Goal: Task Accomplishment & Management: Manage account settings

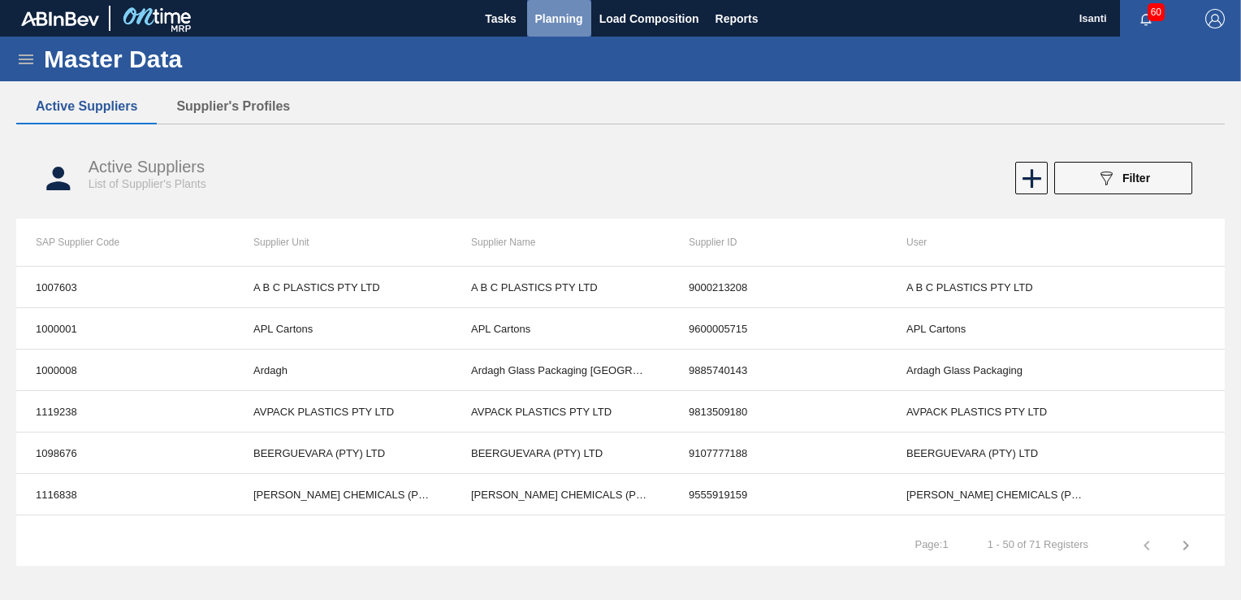
click at [552, 13] on span "Planning" at bounding box center [559, 18] width 48 height 19
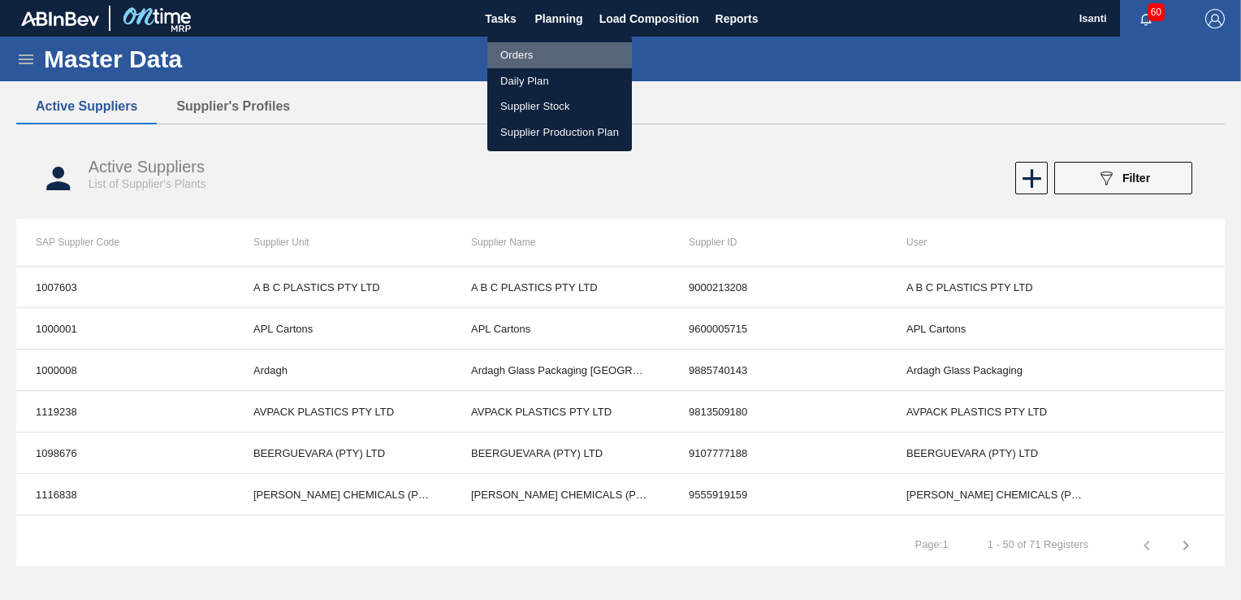
click at [524, 56] on li "Orders" at bounding box center [559, 55] width 145 height 26
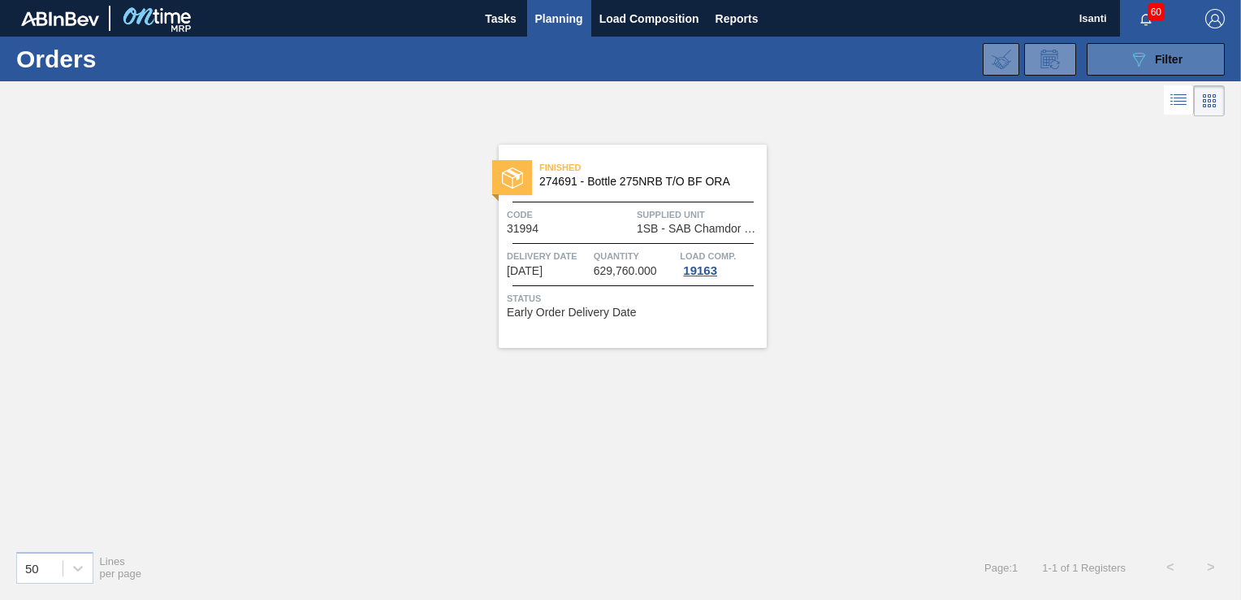
click at [1176, 60] on span "Filter" at bounding box center [1169, 59] width 28 height 13
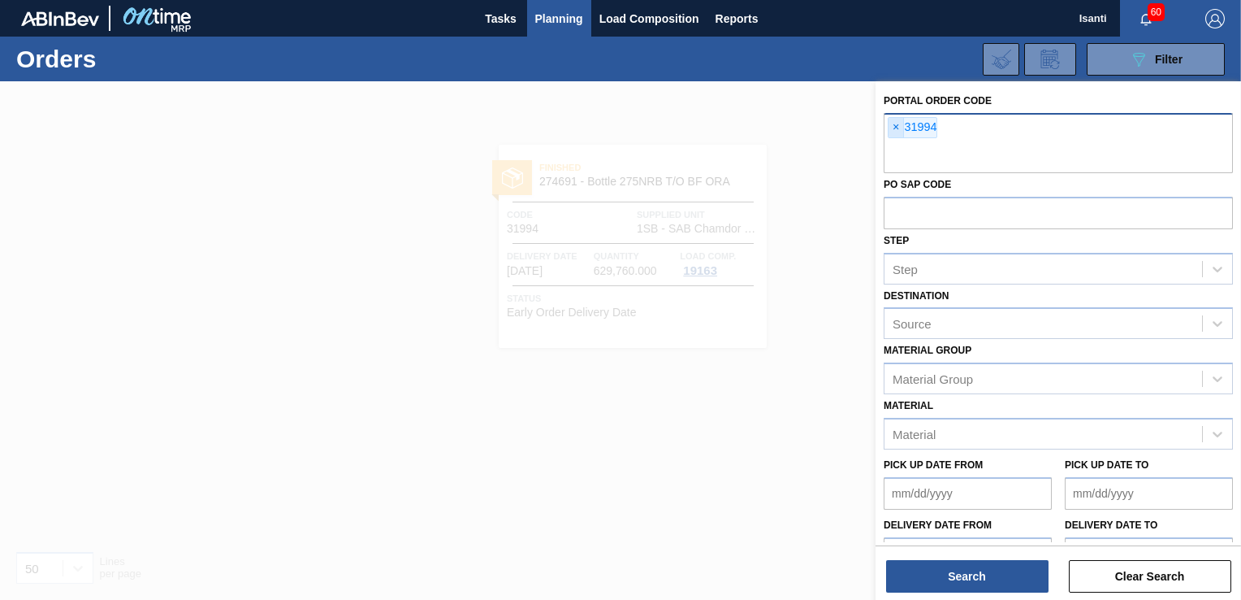
click at [899, 128] on span "×" at bounding box center [896, 127] width 15 height 19
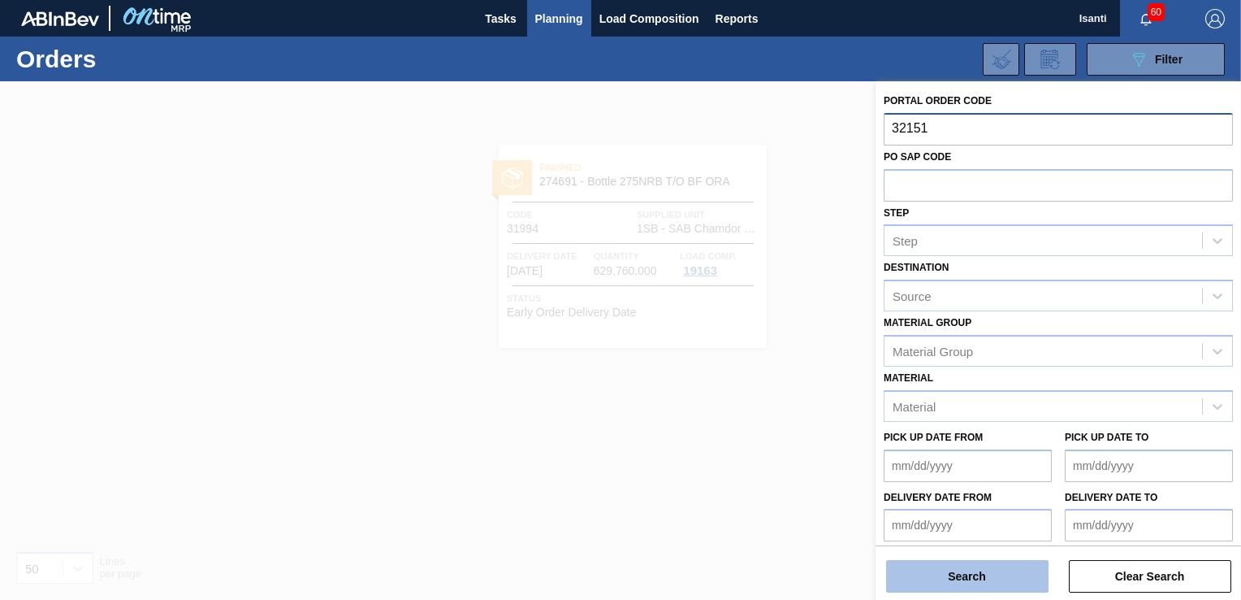
type input "32151"
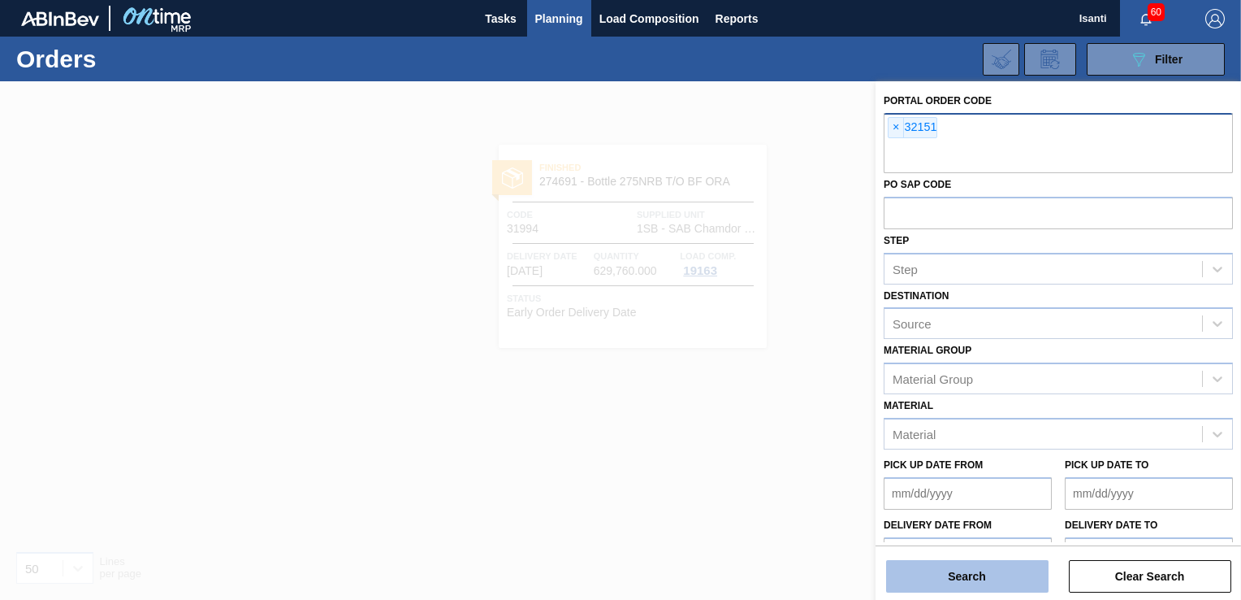
click at [977, 571] on button "Search" at bounding box center [967, 576] width 162 height 32
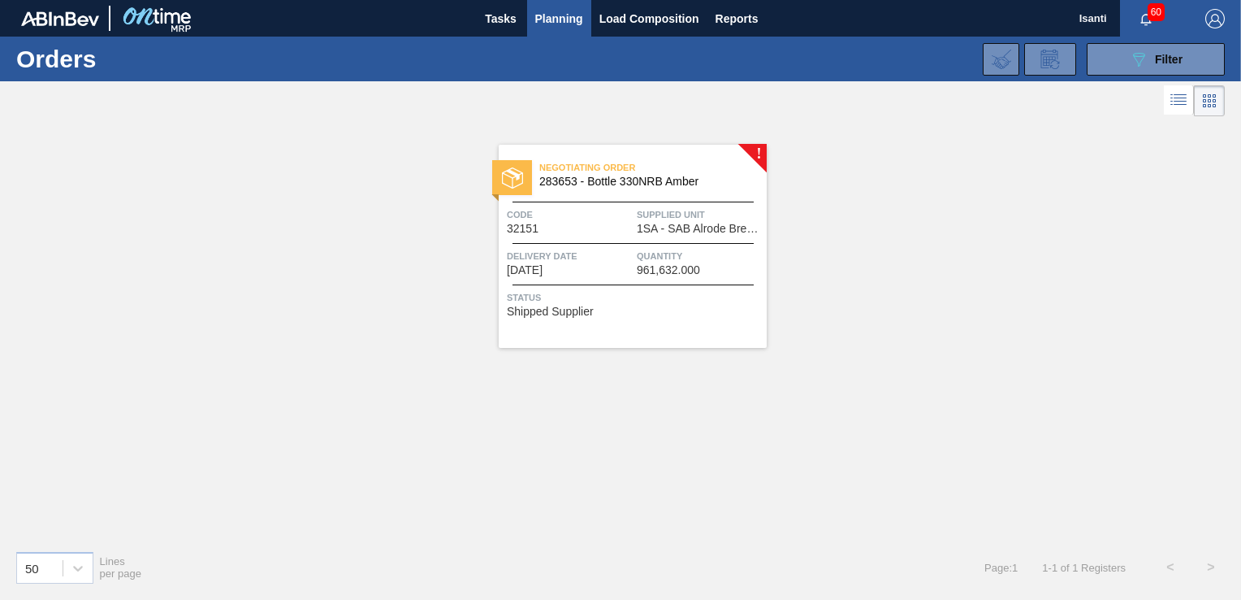
click at [665, 228] on span "1SA - SAB Alrode Brewery" at bounding box center [700, 229] width 126 height 12
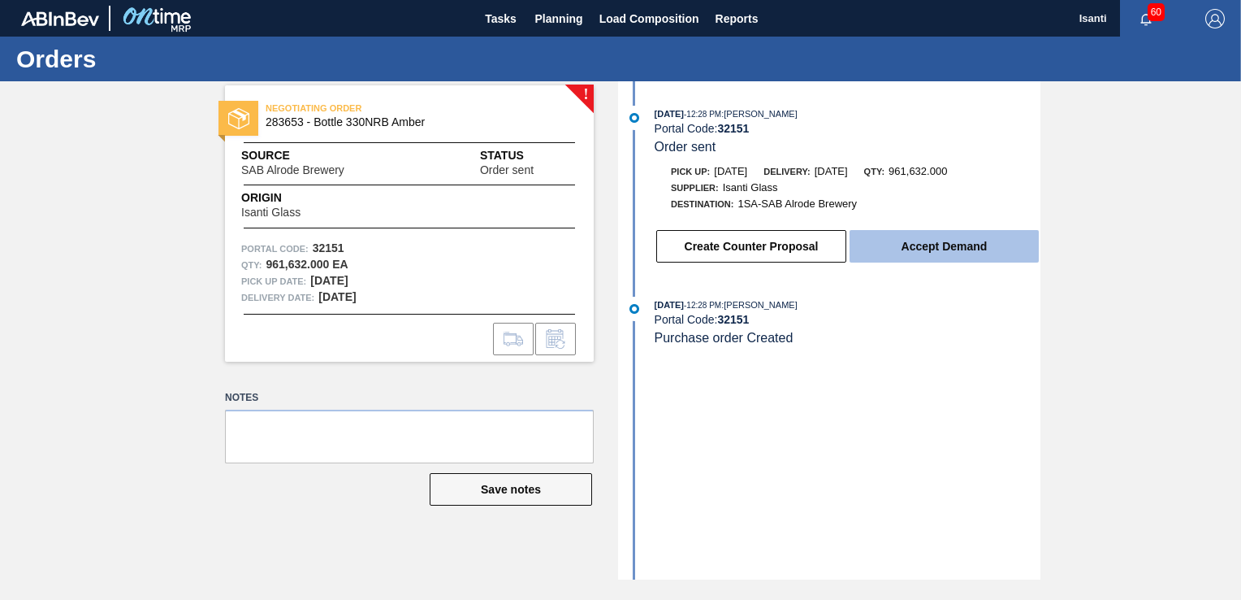
click at [929, 253] on button "Accept Demand" at bounding box center [944, 246] width 189 height 32
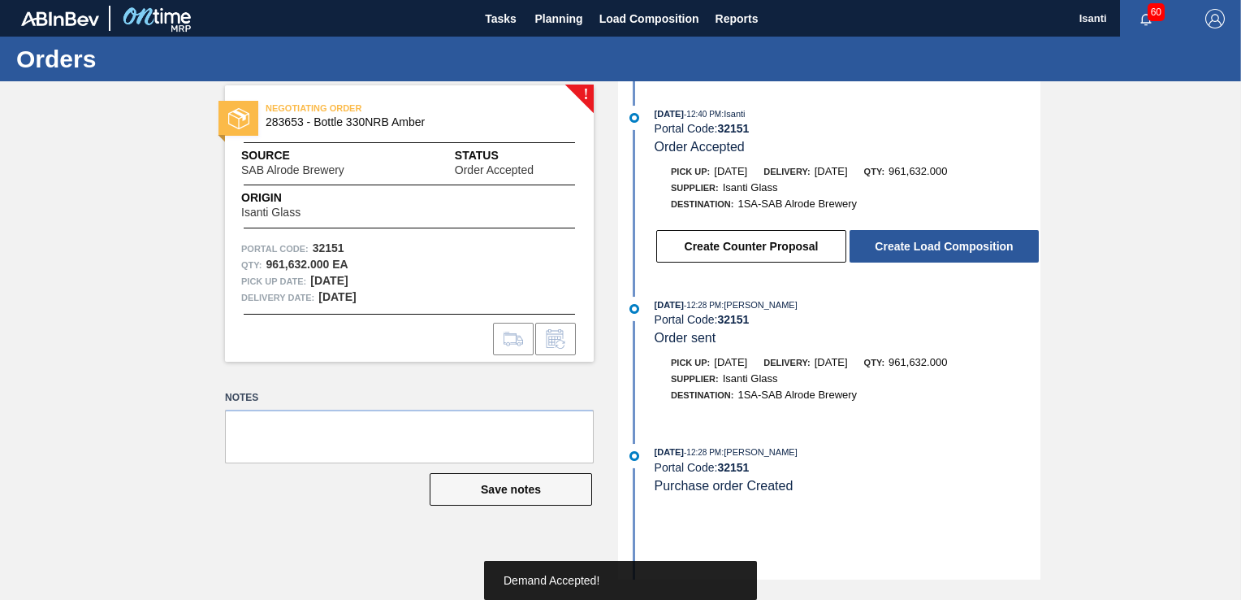
click at [929, 253] on button "Create Load Composition" at bounding box center [944, 246] width 189 height 32
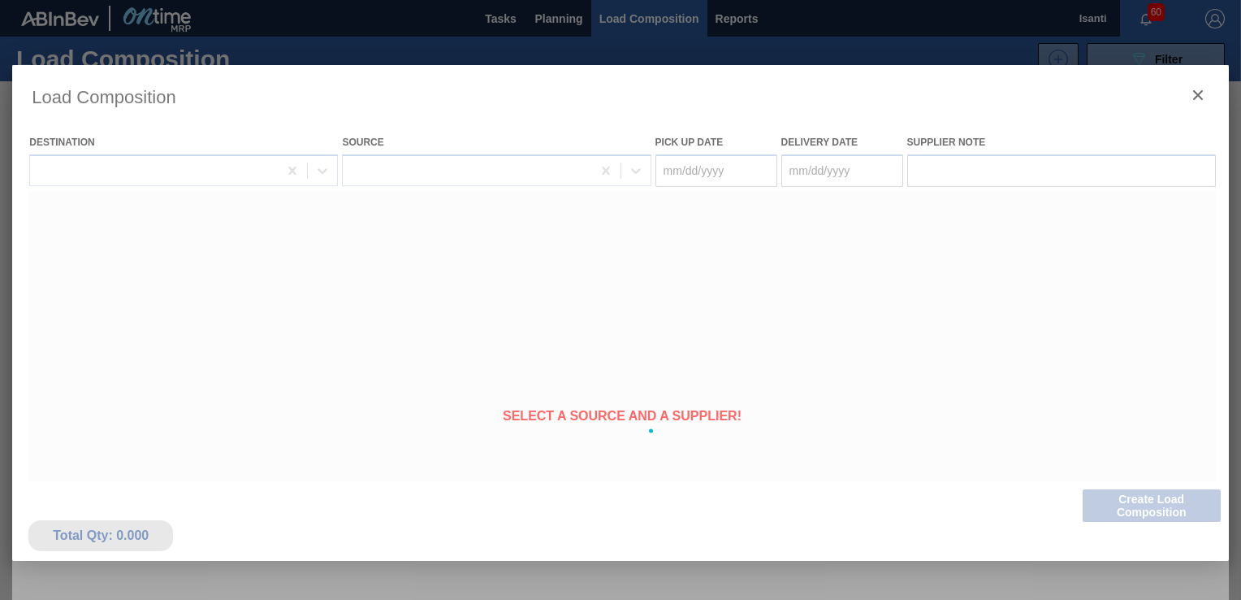
type Date "[DATE]"
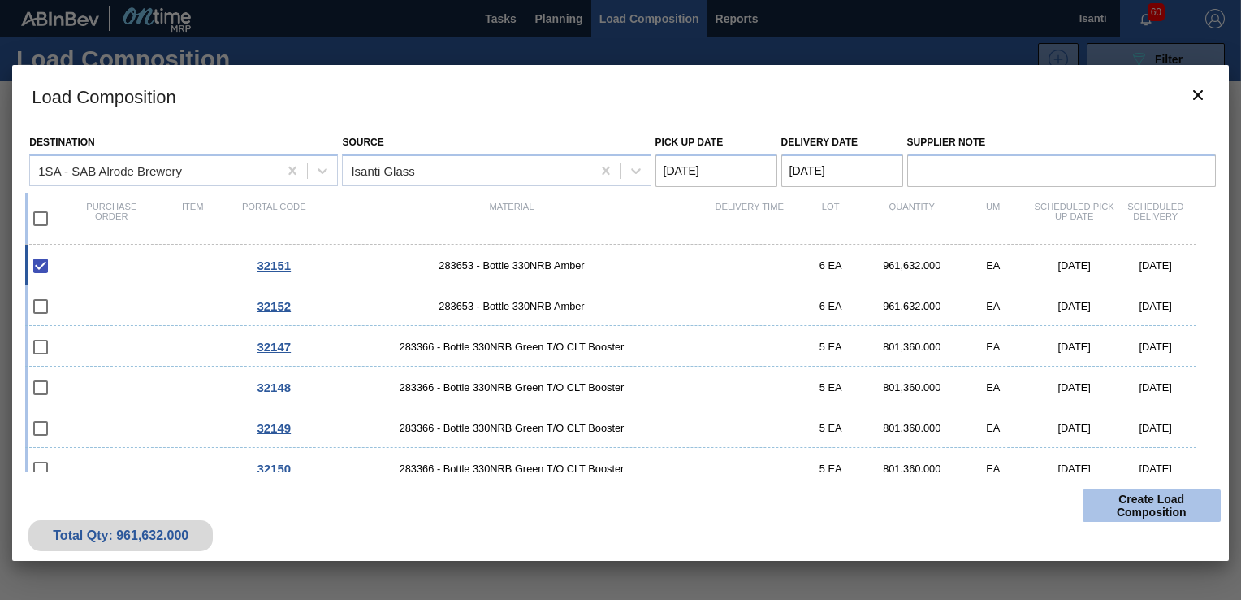
click at [1132, 499] on button "Create Load Composition" at bounding box center [1152, 505] width 138 height 32
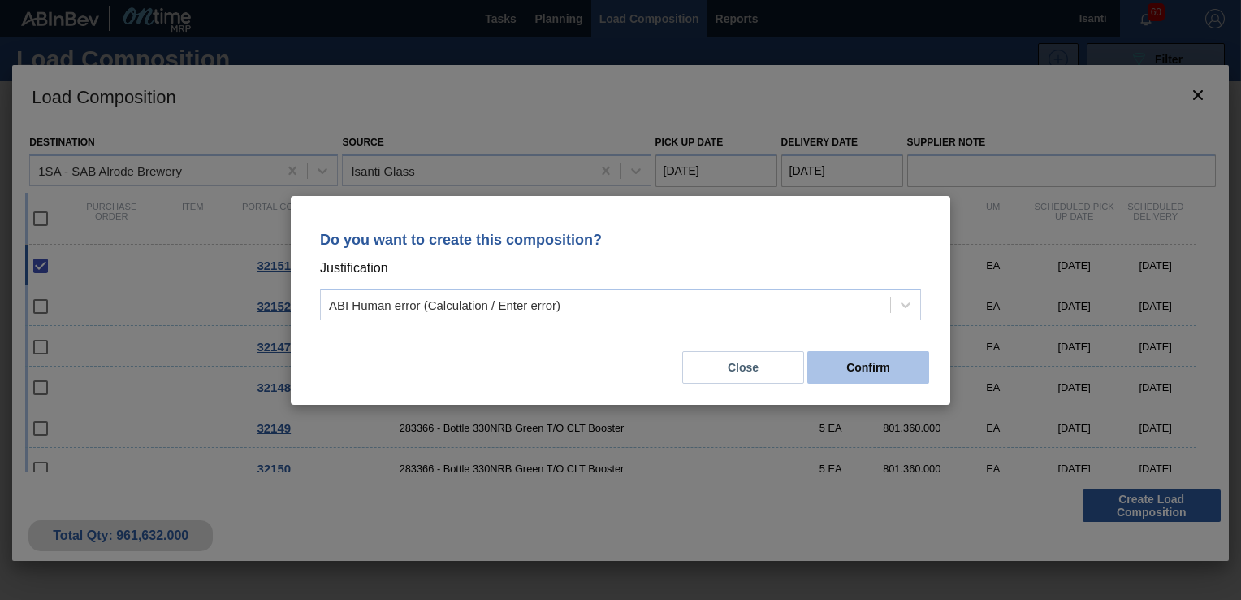
click at [874, 372] on button "Confirm" at bounding box center [869, 367] width 122 height 32
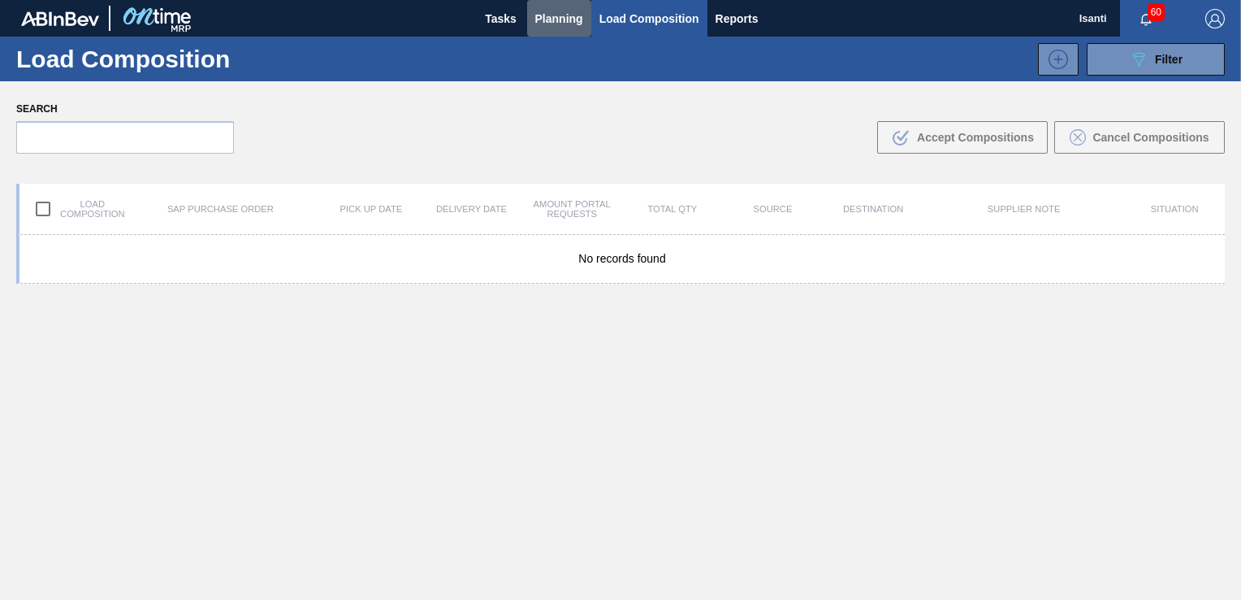
drag, startPoint x: 565, startPoint y: 21, endPoint x: 566, endPoint y: 40, distance: 18.8
click at [562, 23] on span "Planning" at bounding box center [559, 18] width 48 height 19
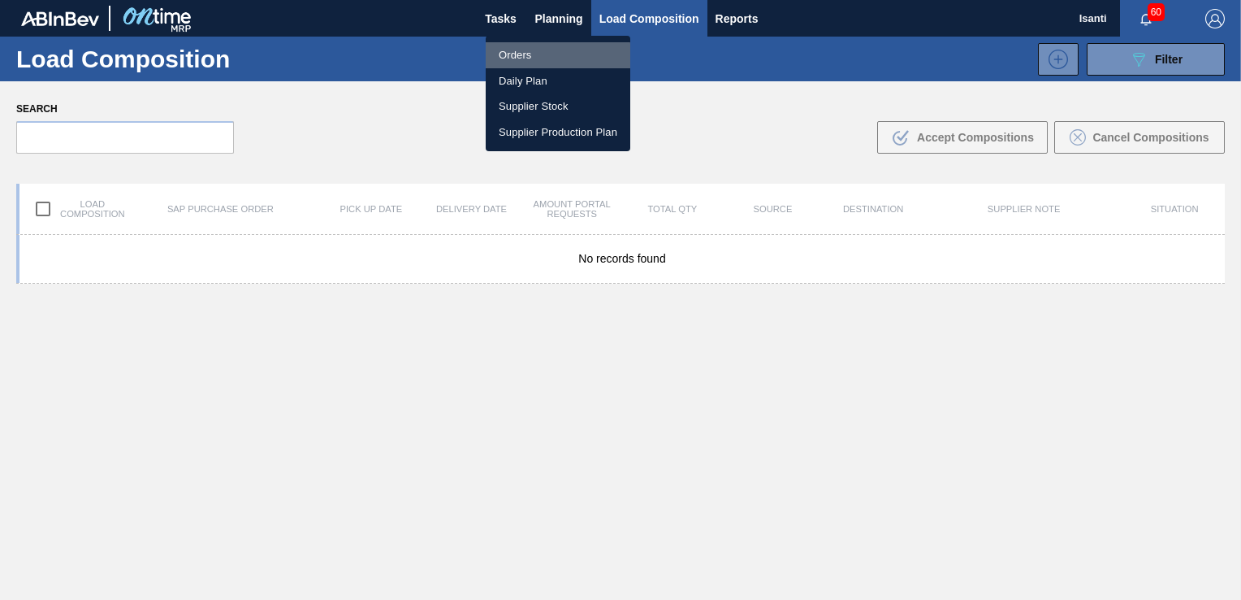
click at [519, 56] on li "Orders" at bounding box center [558, 55] width 145 height 26
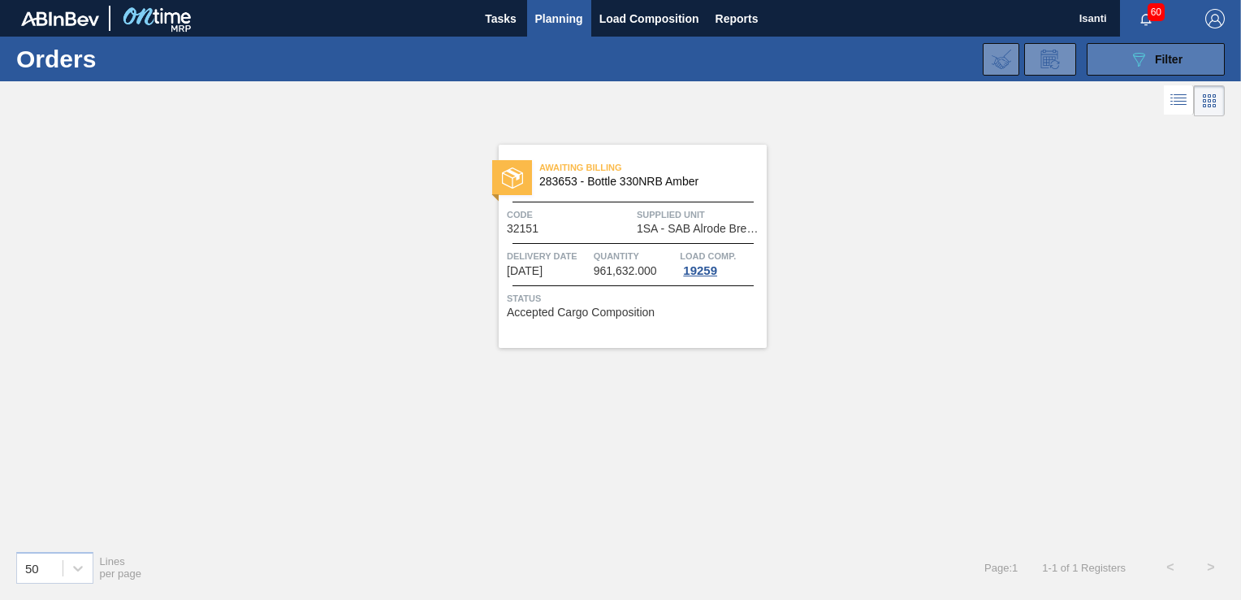
click at [1132, 63] on icon "089F7B8B-B2A5-4AFE-B5C0-19BA573D28AC" at bounding box center [1138, 59] width 19 height 19
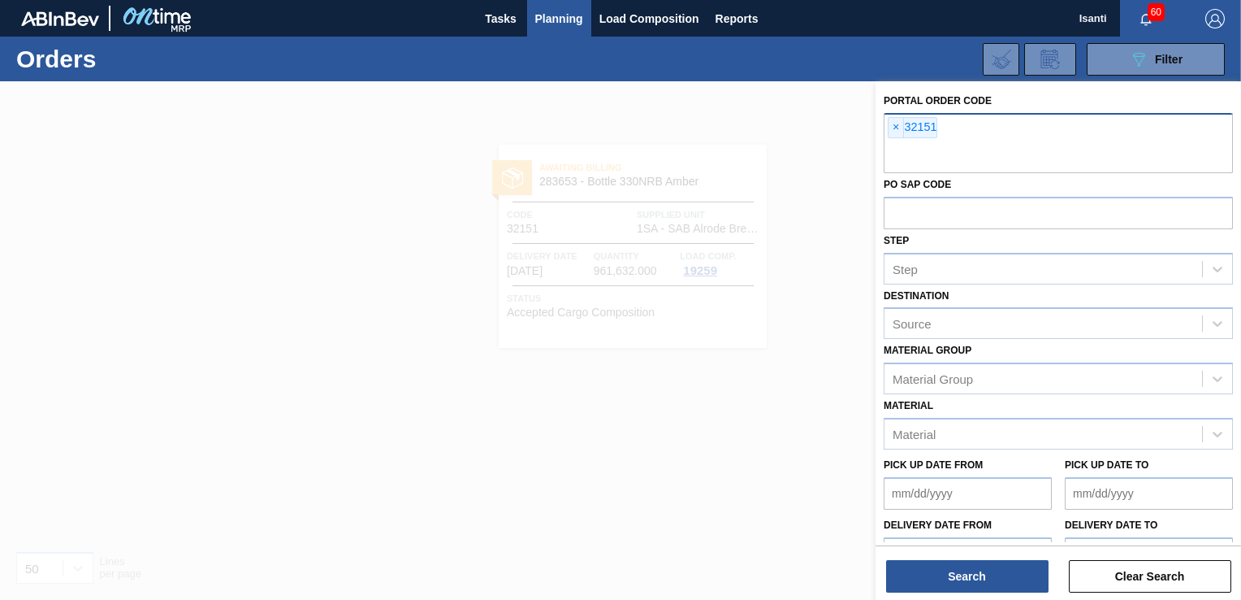
click at [942, 128] on div "× 32151" at bounding box center [1058, 143] width 349 height 60
click at [893, 129] on span "×" at bounding box center [896, 127] width 15 height 19
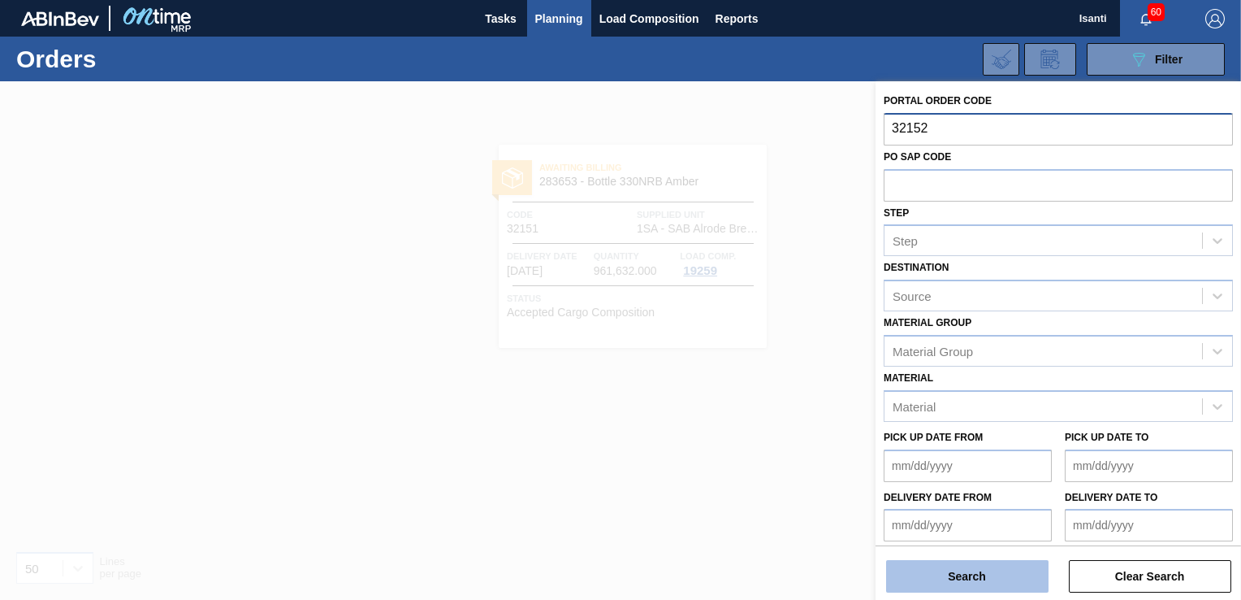
type input "32152"
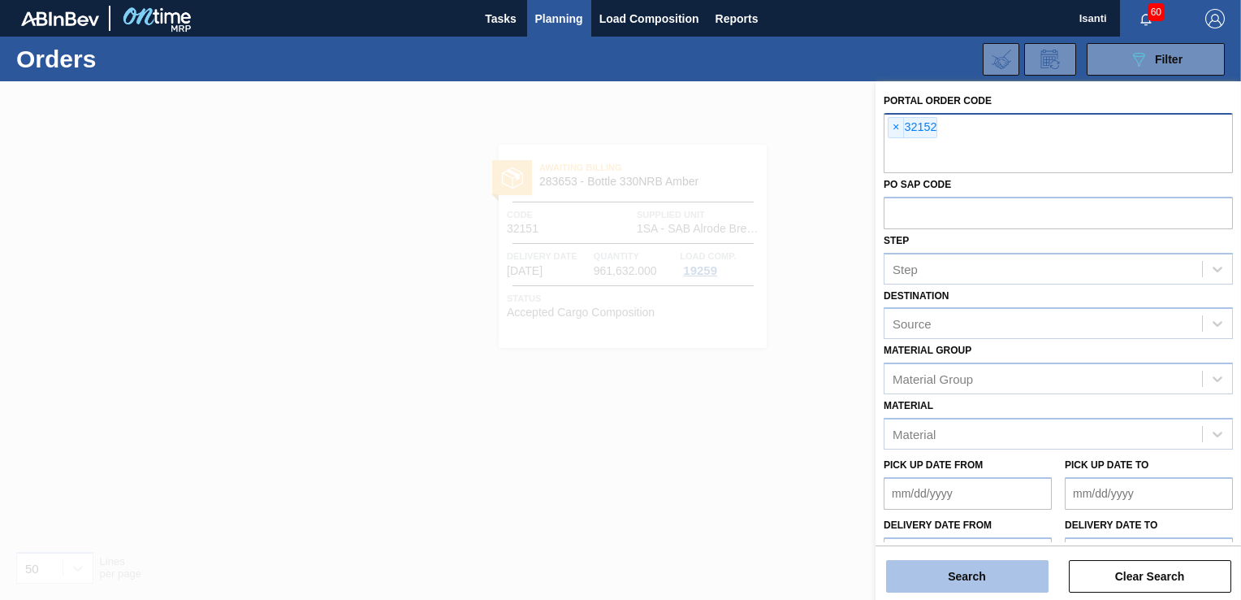
click at [951, 583] on button "Search" at bounding box center [967, 576] width 162 height 32
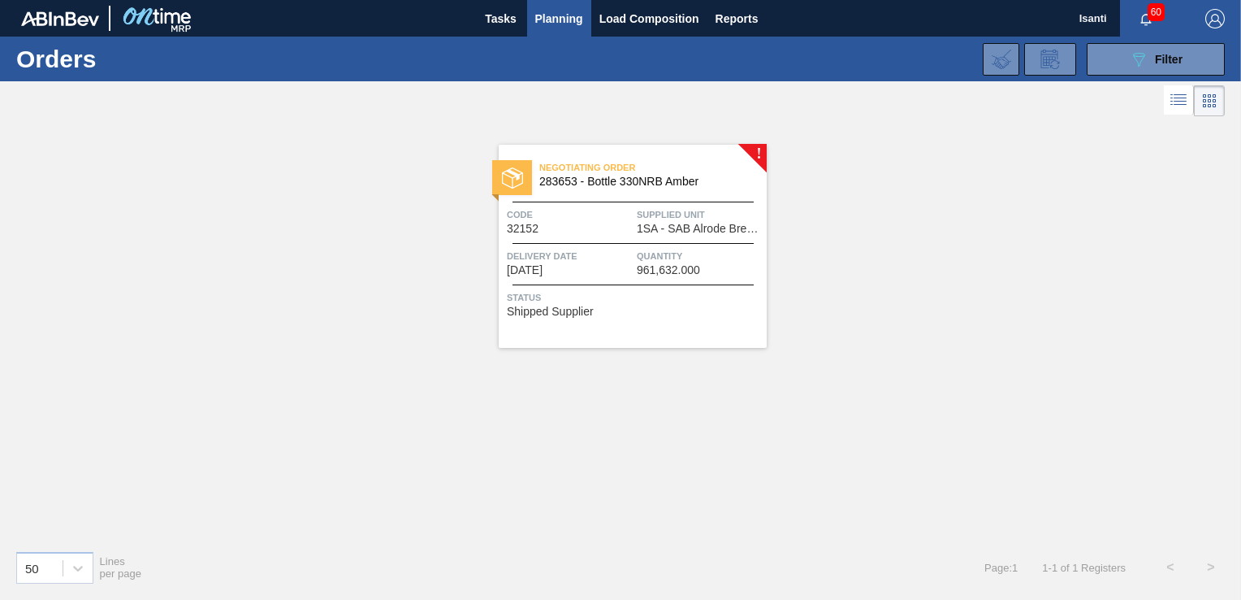
click at [615, 229] on div "Code 32152" at bounding box center [570, 220] width 126 height 28
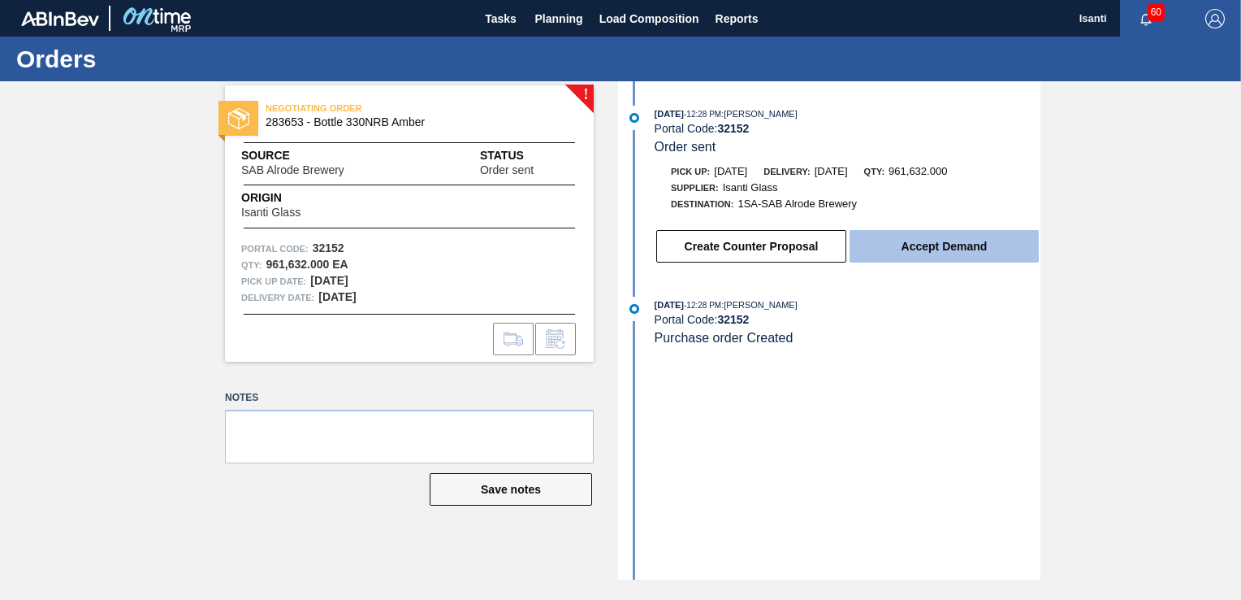
click at [926, 250] on button "Accept Demand" at bounding box center [944, 246] width 189 height 32
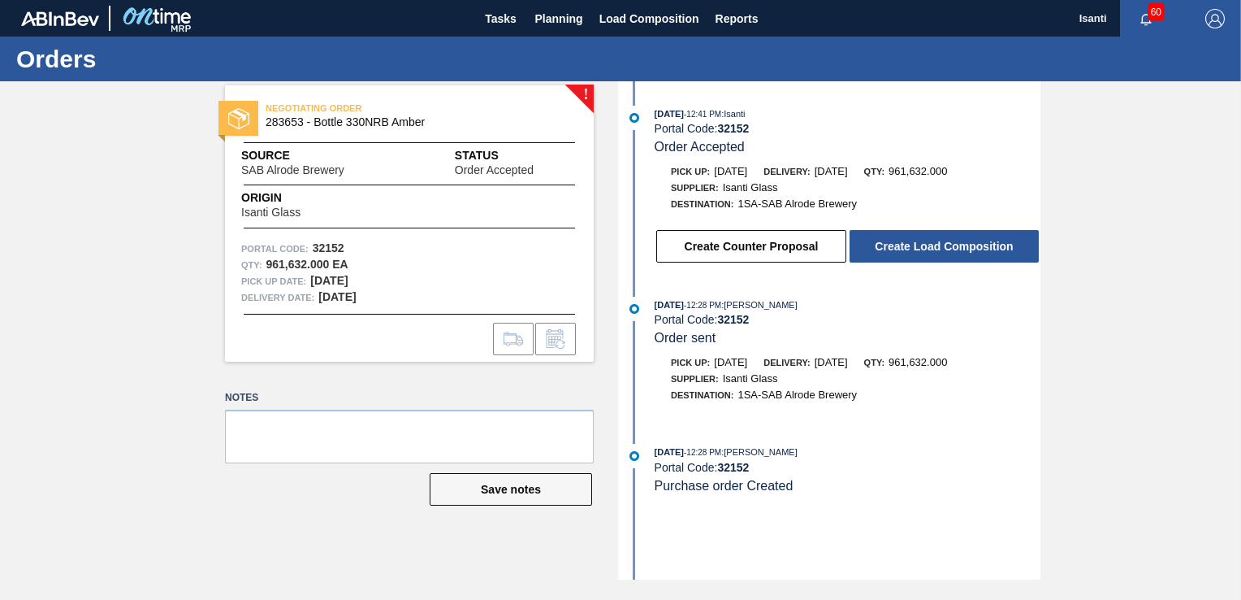
click at [926, 250] on button "Create Load Composition" at bounding box center [944, 246] width 189 height 32
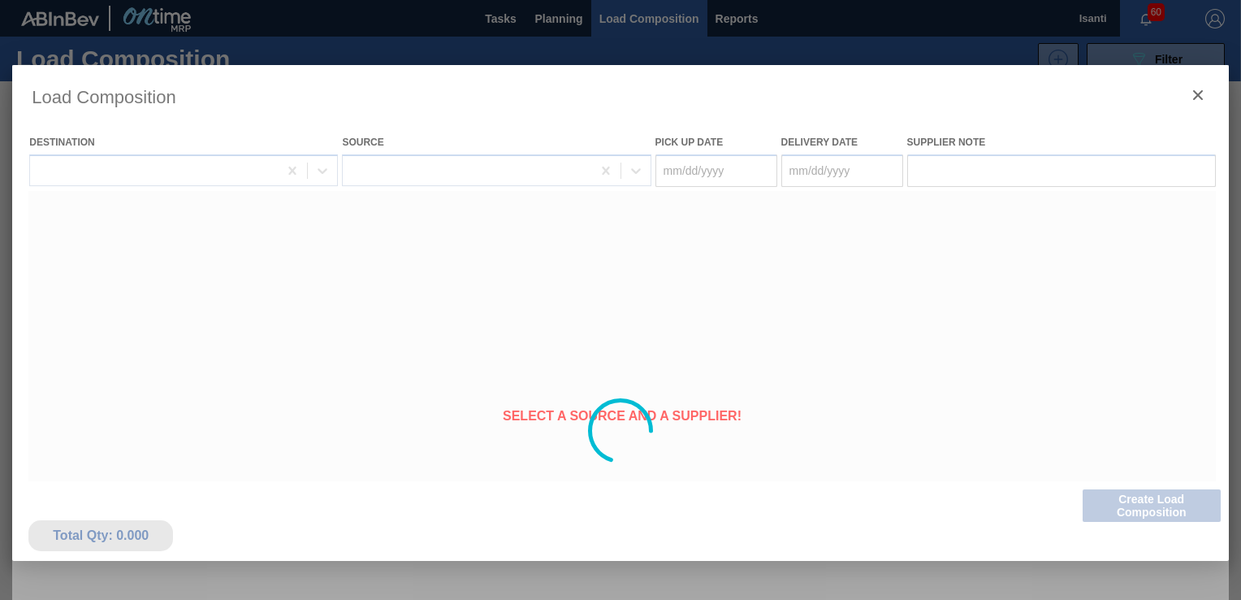
type Date "[DATE]"
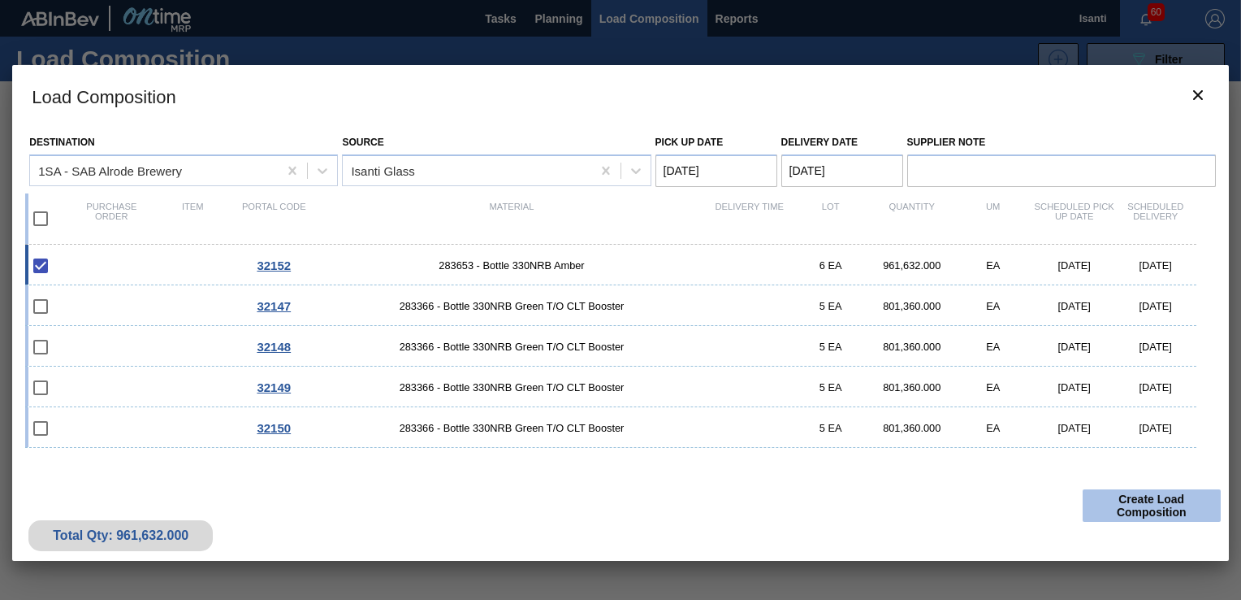
click at [1109, 499] on button "Create Load Composition" at bounding box center [1152, 505] width 138 height 32
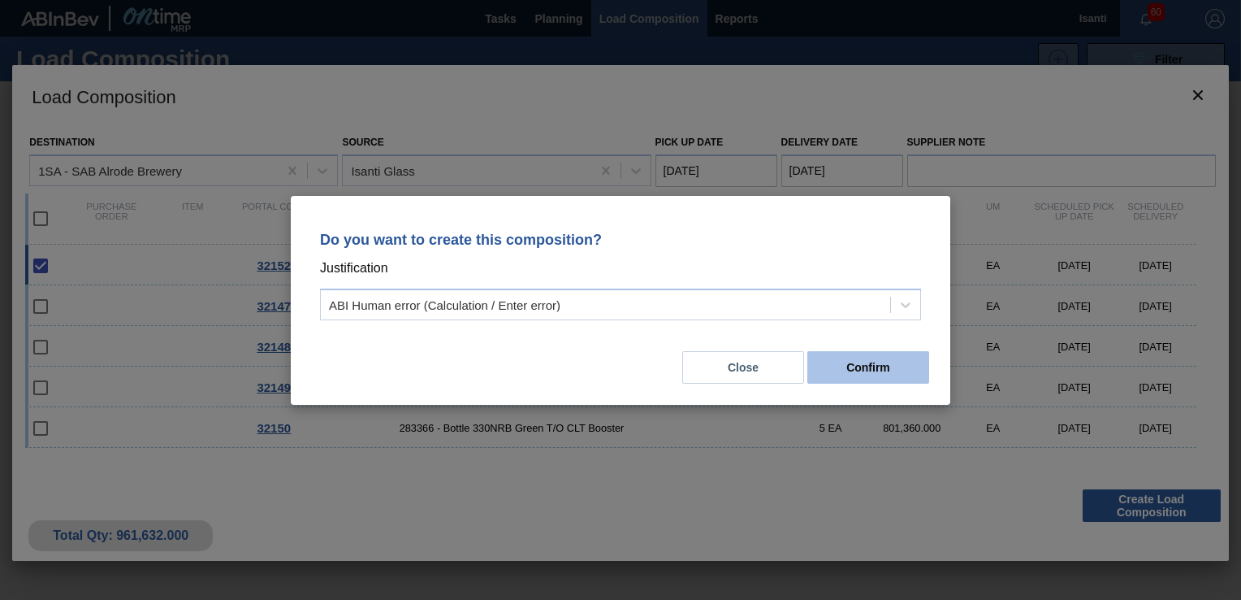
click at [838, 373] on button "Confirm" at bounding box center [869, 367] width 122 height 32
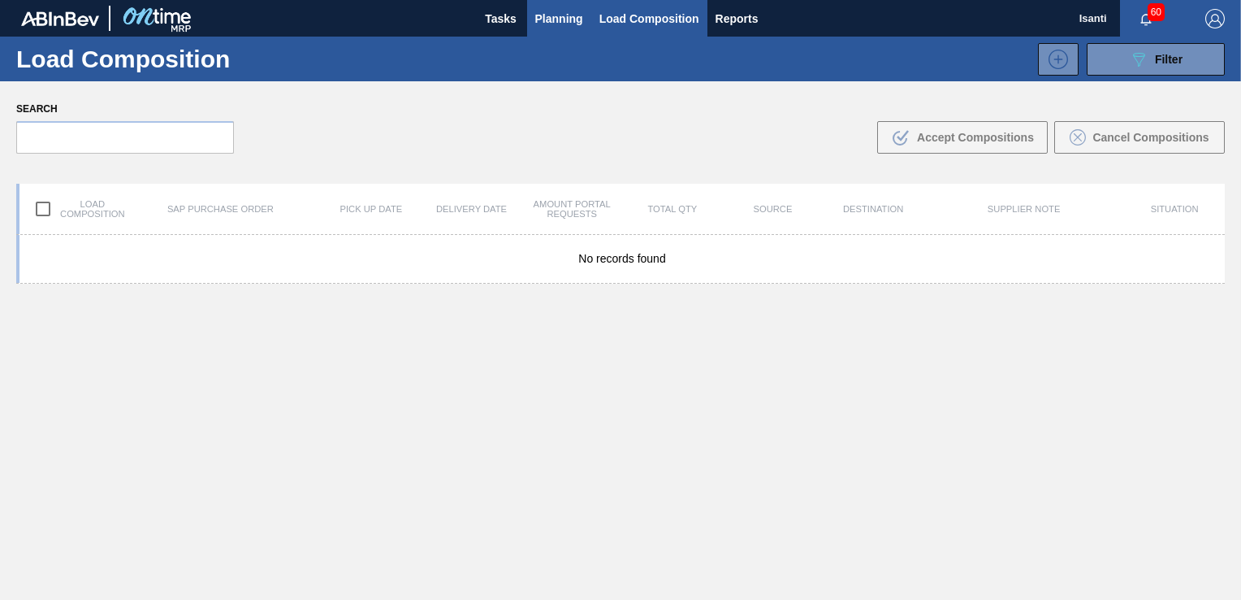
click at [565, 24] on span "Planning" at bounding box center [559, 18] width 48 height 19
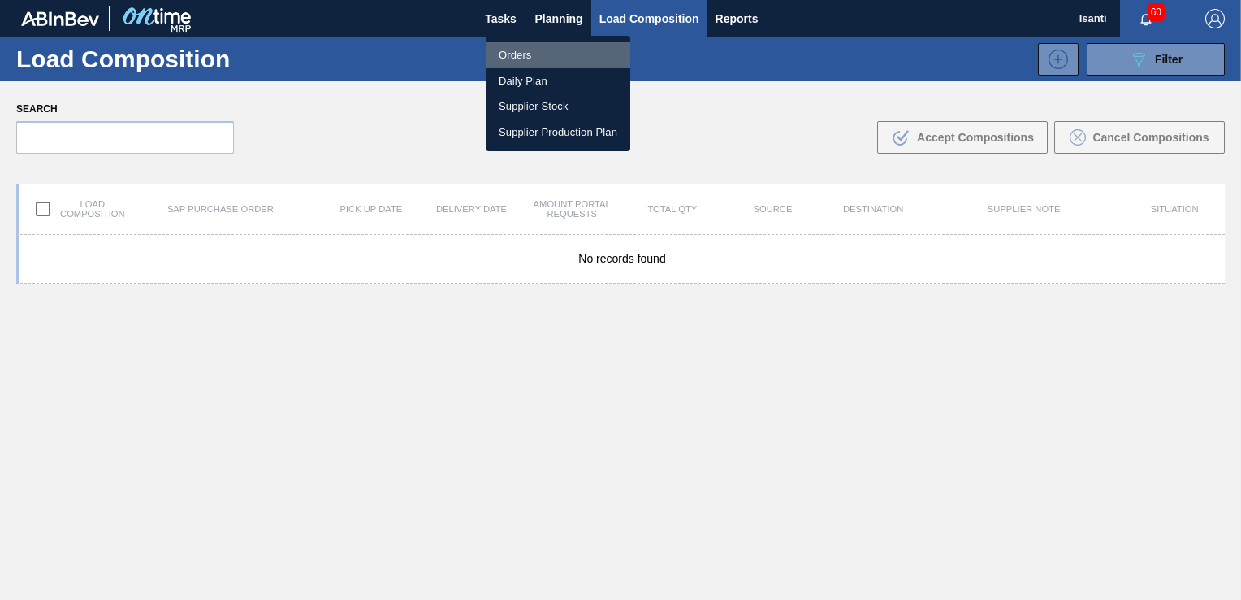
click at [514, 54] on li "Orders" at bounding box center [558, 55] width 145 height 26
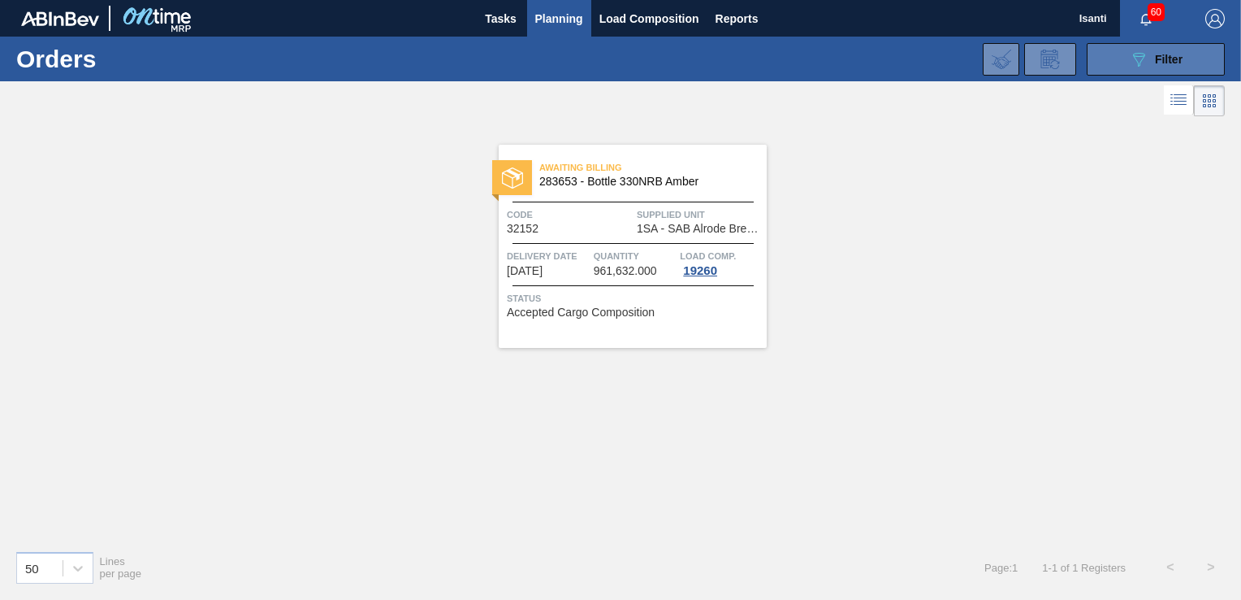
click at [1156, 64] on span "Filter" at bounding box center [1169, 59] width 28 height 13
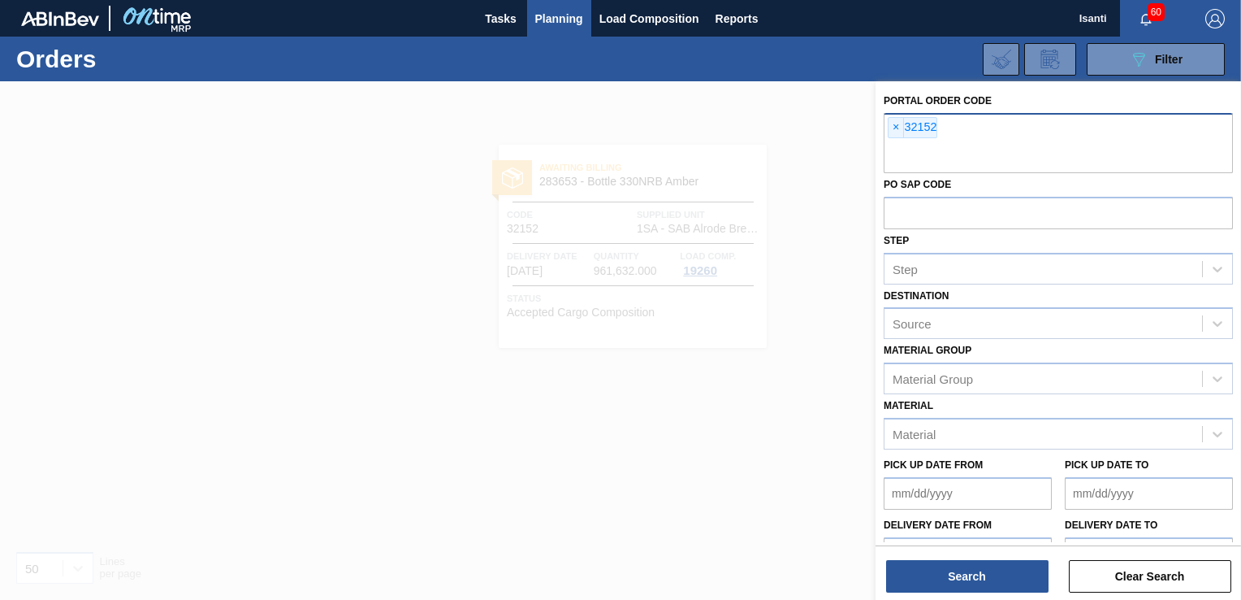
drag, startPoint x: 898, startPoint y: 131, endPoint x: 903, endPoint y: 123, distance: 9.3
click at [900, 127] on span "×" at bounding box center [896, 127] width 15 height 19
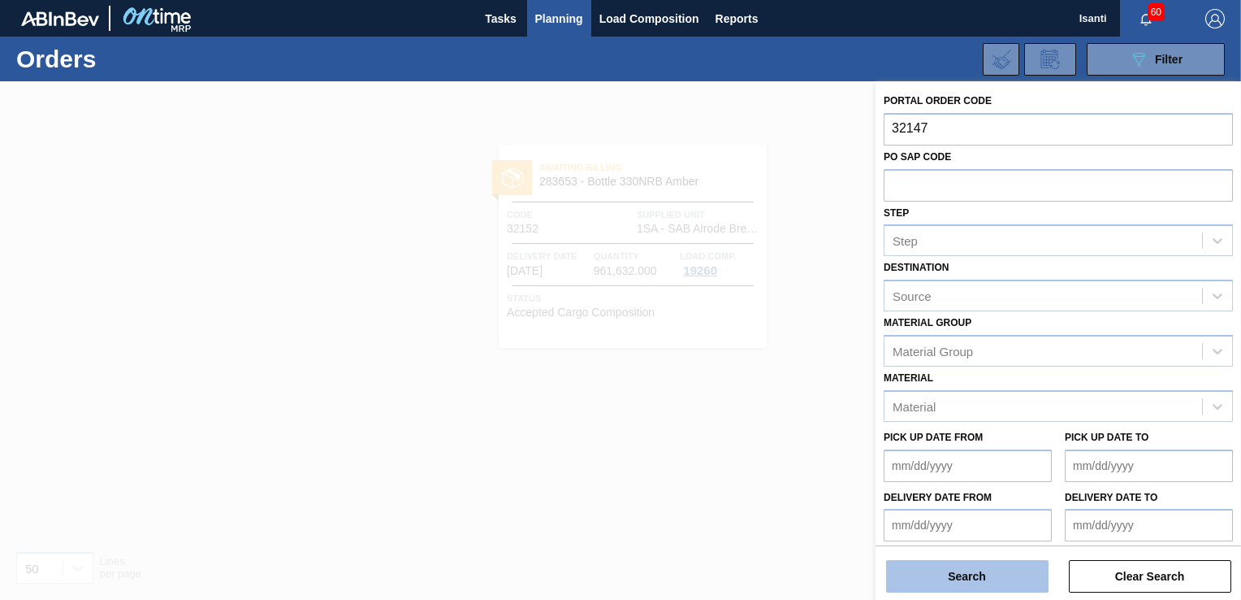
type input "32147"
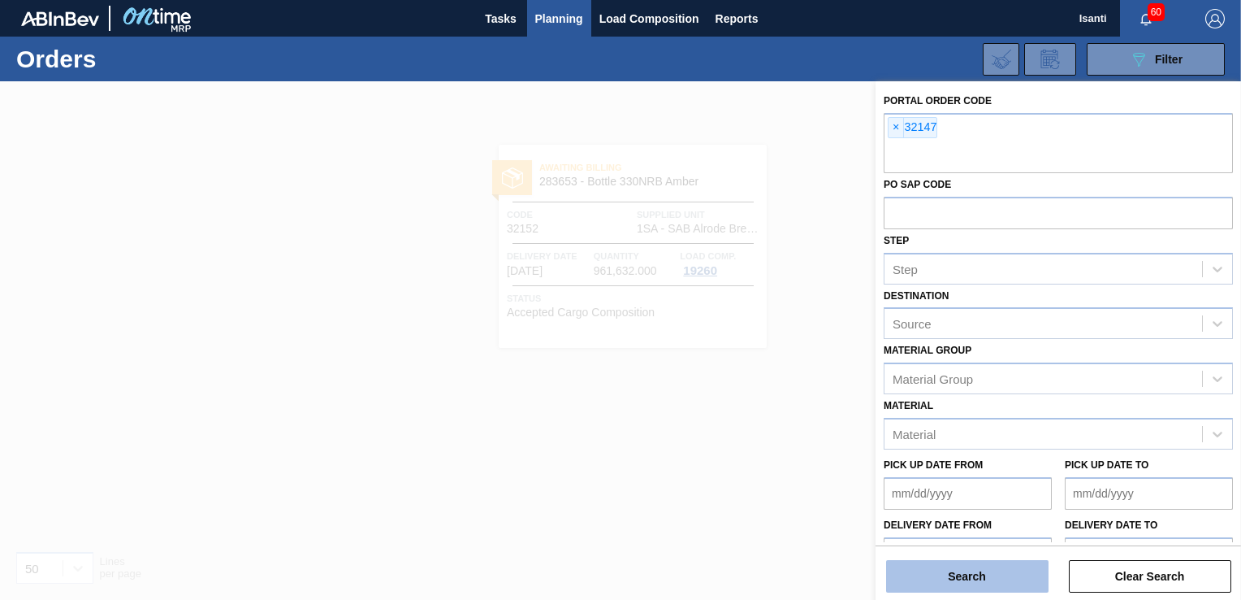
click at [998, 580] on button "Search" at bounding box center [967, 576] width 162 height 32
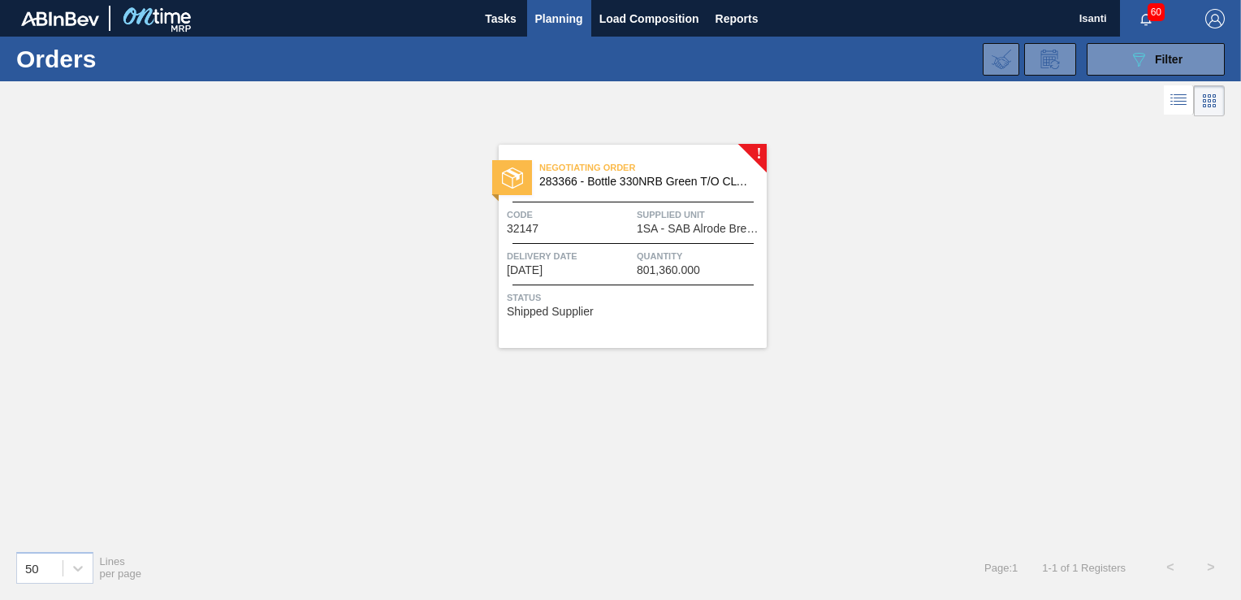
click at [617, 221] on span "Code" at bounding box center [570, 214] width 126 height 16
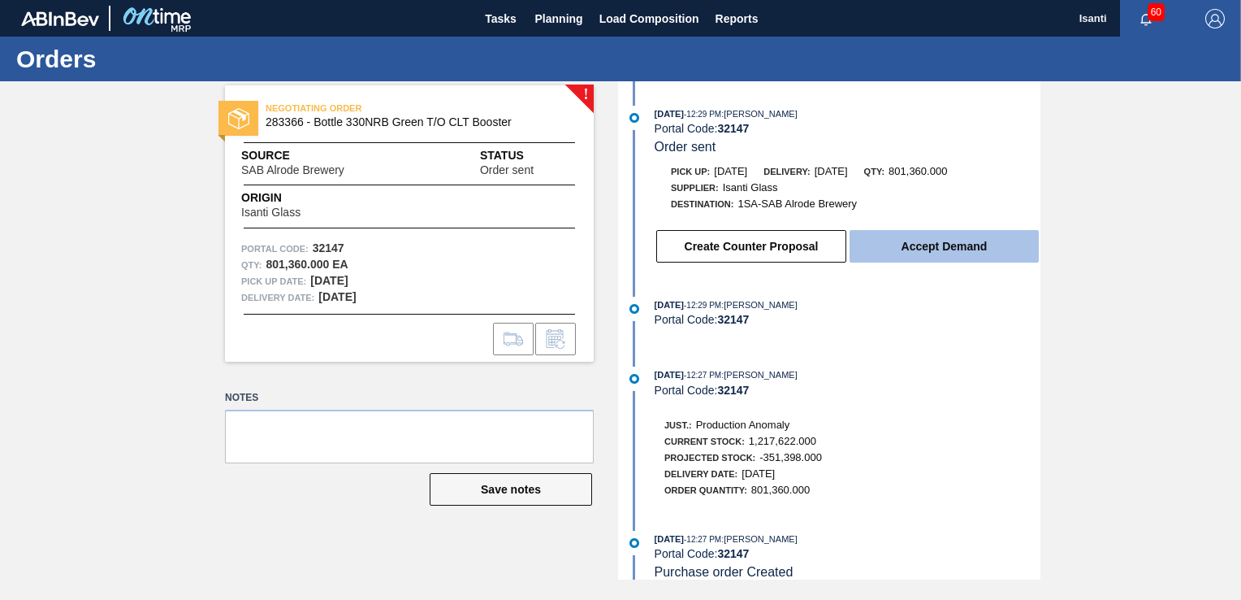
click at [890, 244] on button "Accept Demand" at bounding box center [944, 246] width 189 height 32
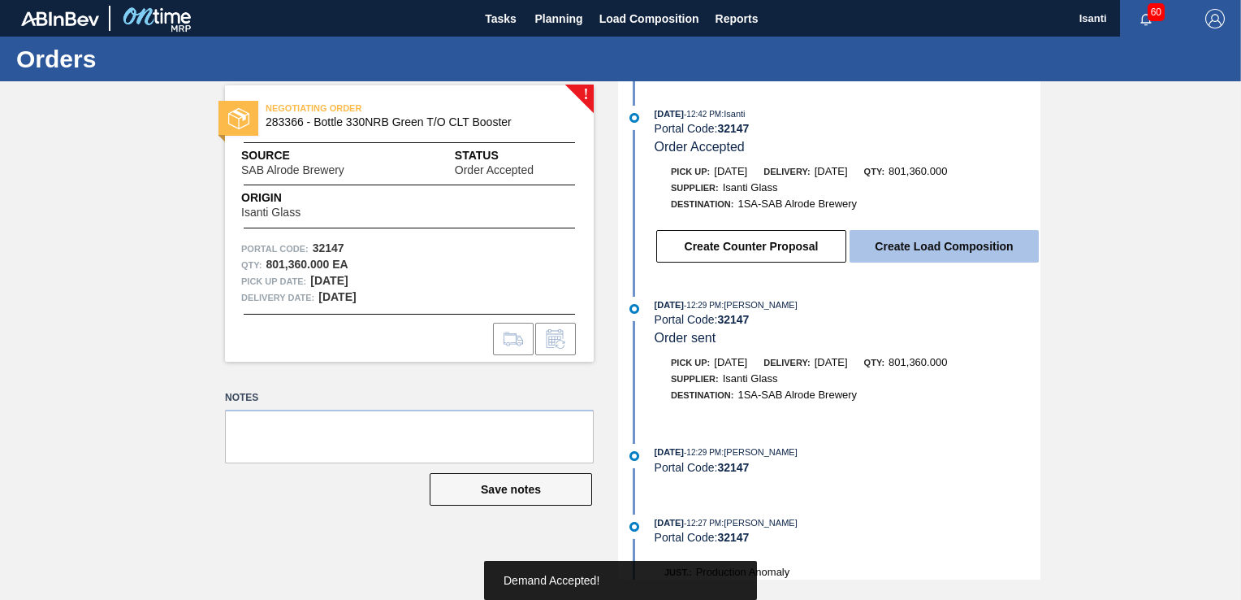
click at [876, 245] on button "Create Load Composition" at bounding box center [944, 246] width 189 height 32
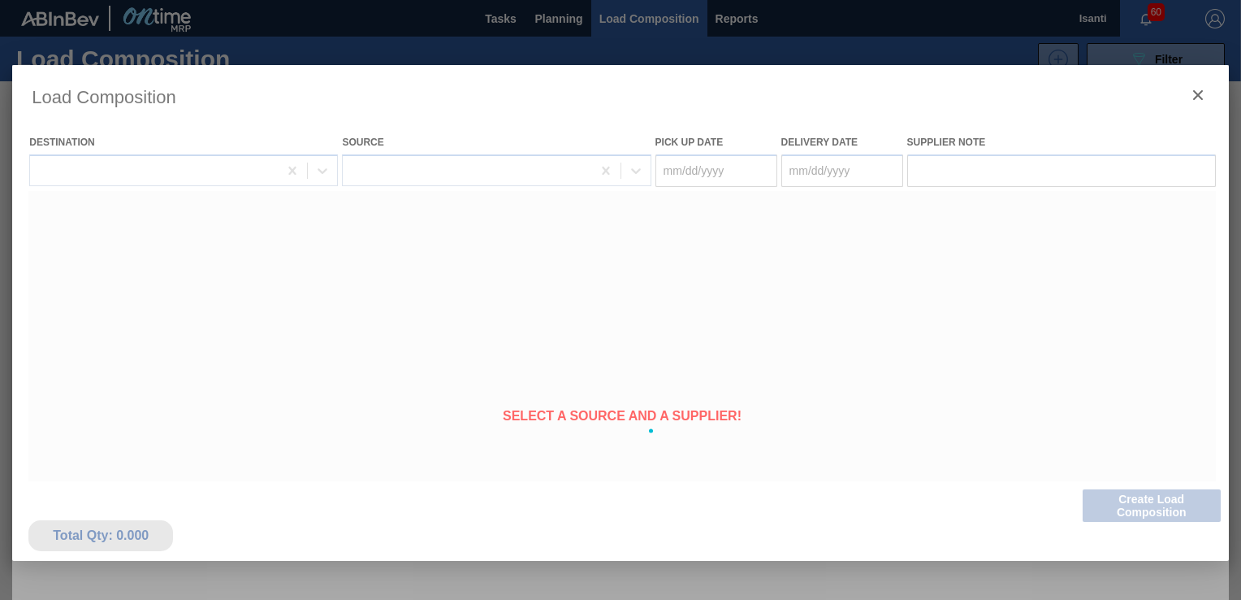
type Date "[DATE]"
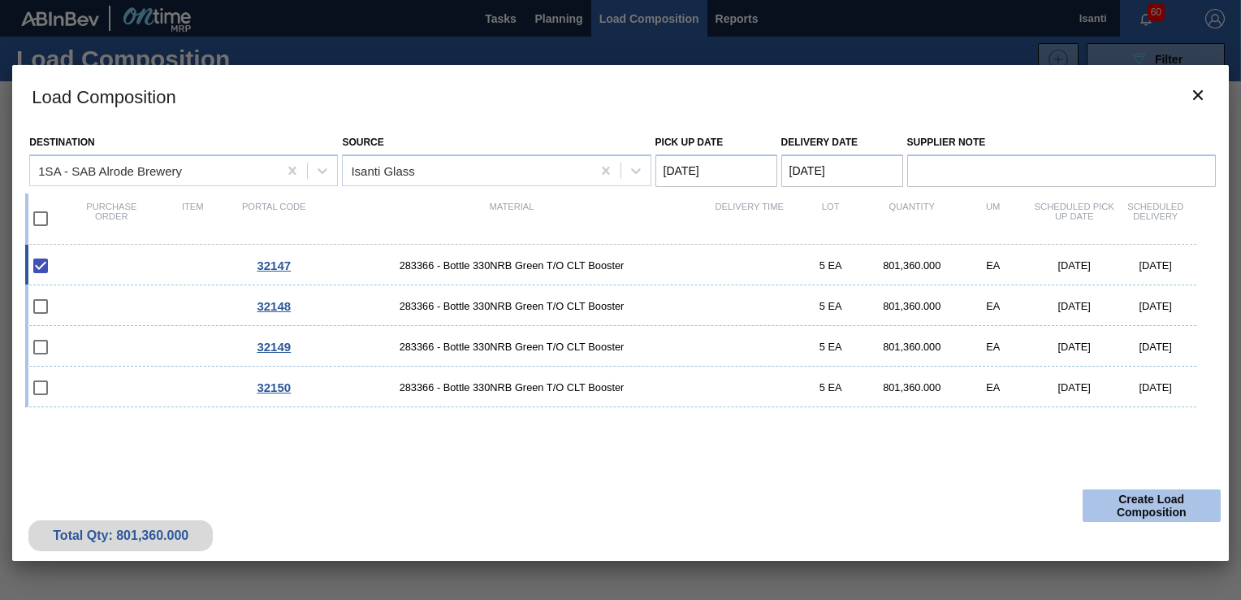
click at [1102, 496] on button "Create Load Composition" at bounding box center [1152, 505] width 138 height 32
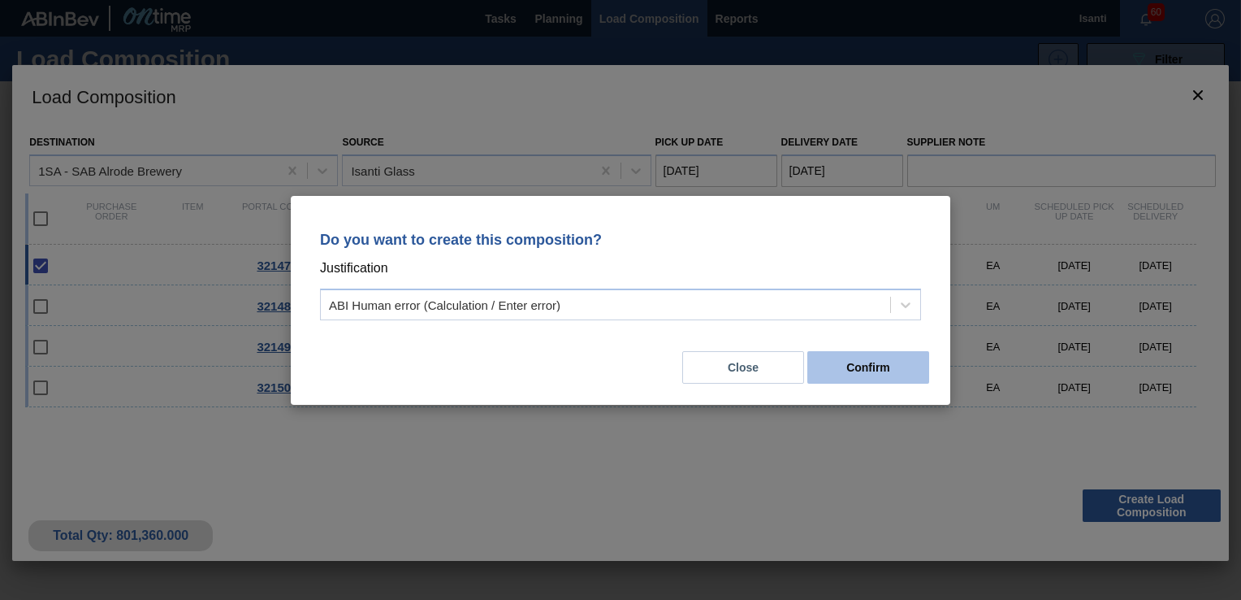
click at [866, 366] on button "Confirm" at bounding box center [869, 367] width 122 height 32
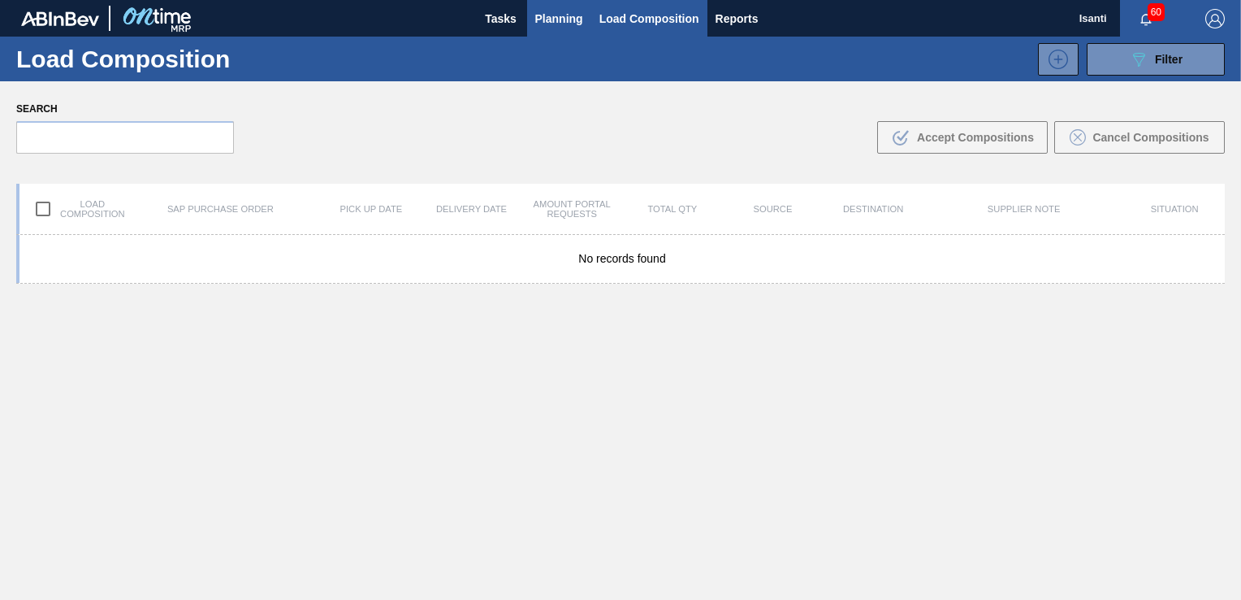
click at [575, 18] on span "Planning" at bounding box center [559, 18] width 48 height 19
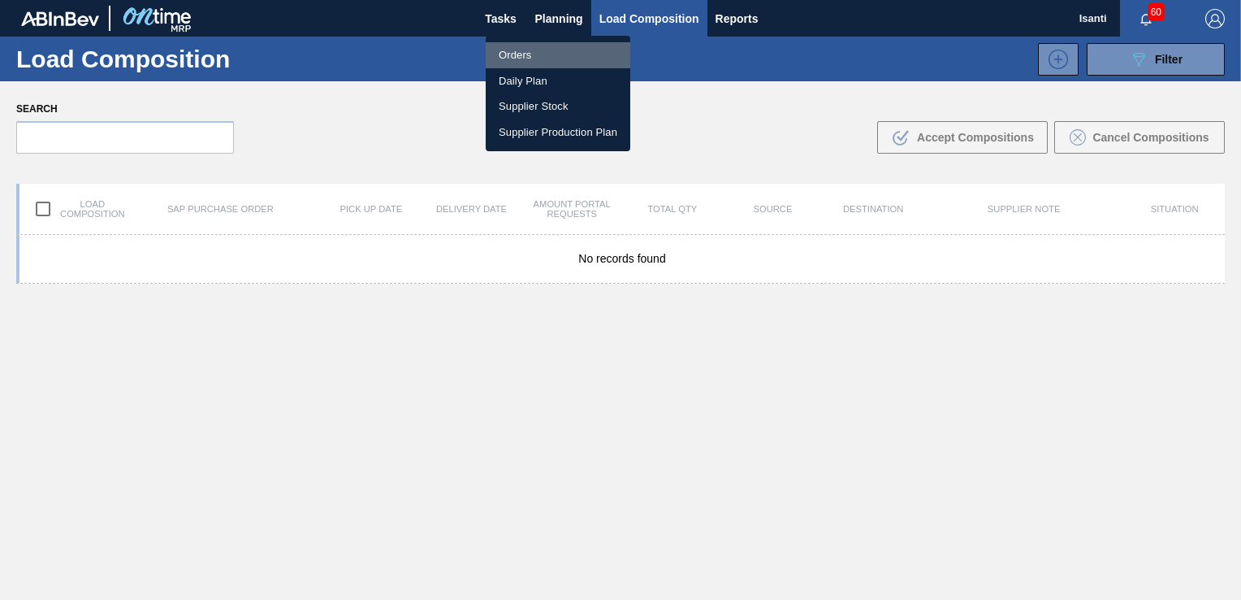
click at [513, 54] on li "Orders" at bounding box center [558, 55] width 145 height 26
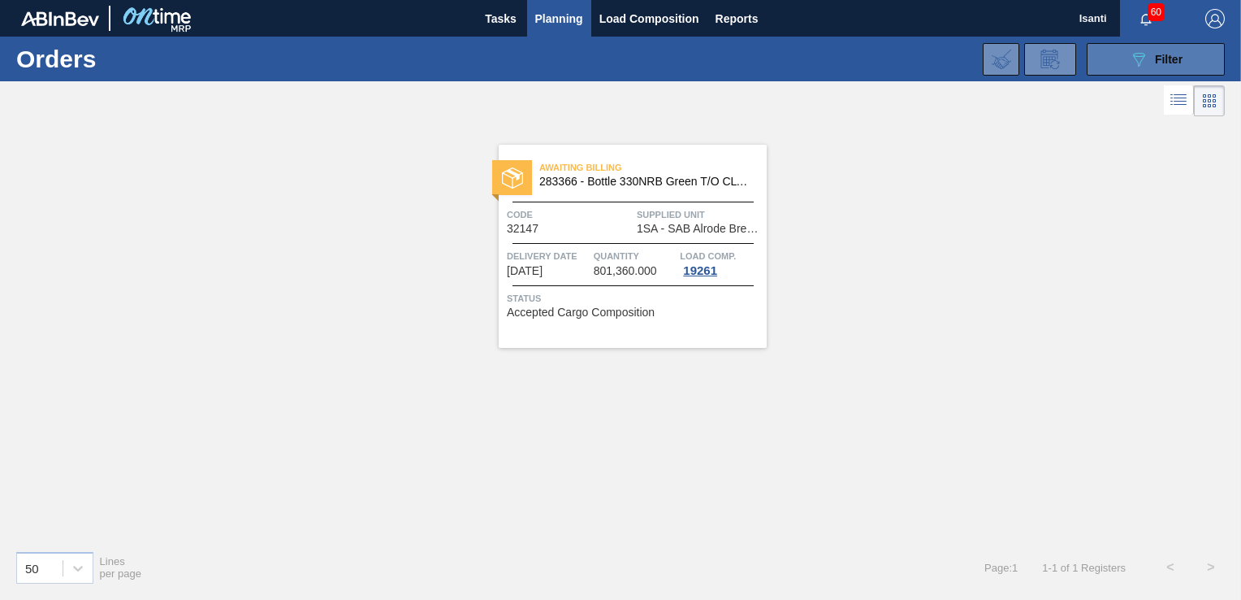
click at [1175, 68] on div "089F7B8B-B2A5-4AFE-B5C0-19BA573D28AC Filter" at bounding box center [1156, 59] width 54 height 19
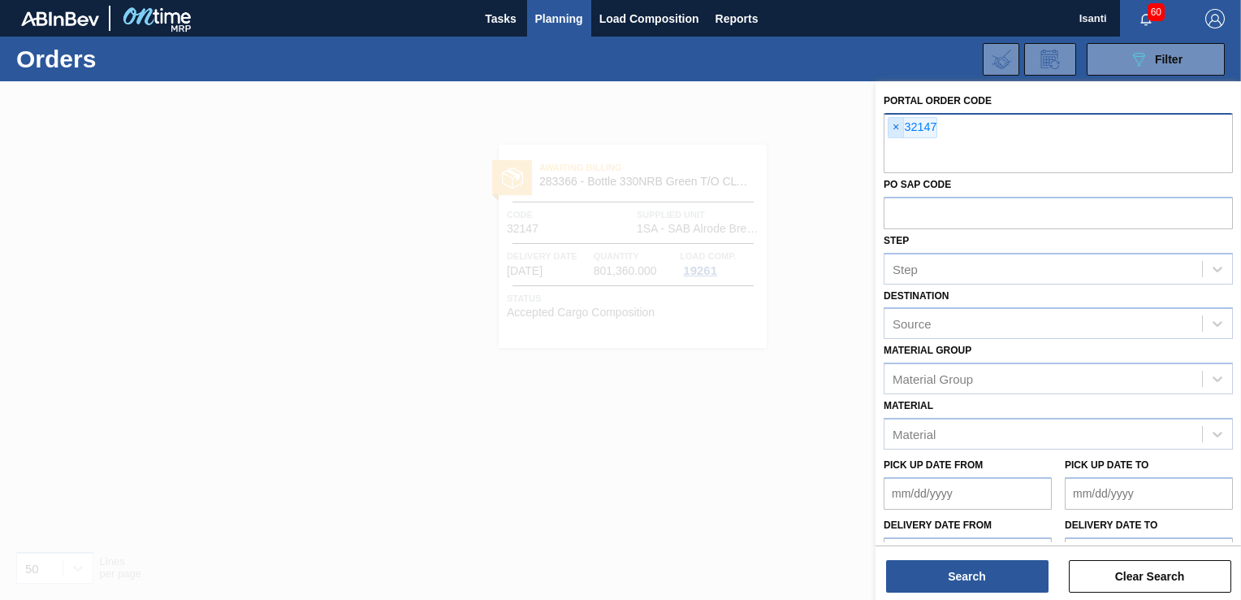
click at [896, 127] on span "×" at bounding box center [896, 127] width 15 height 19
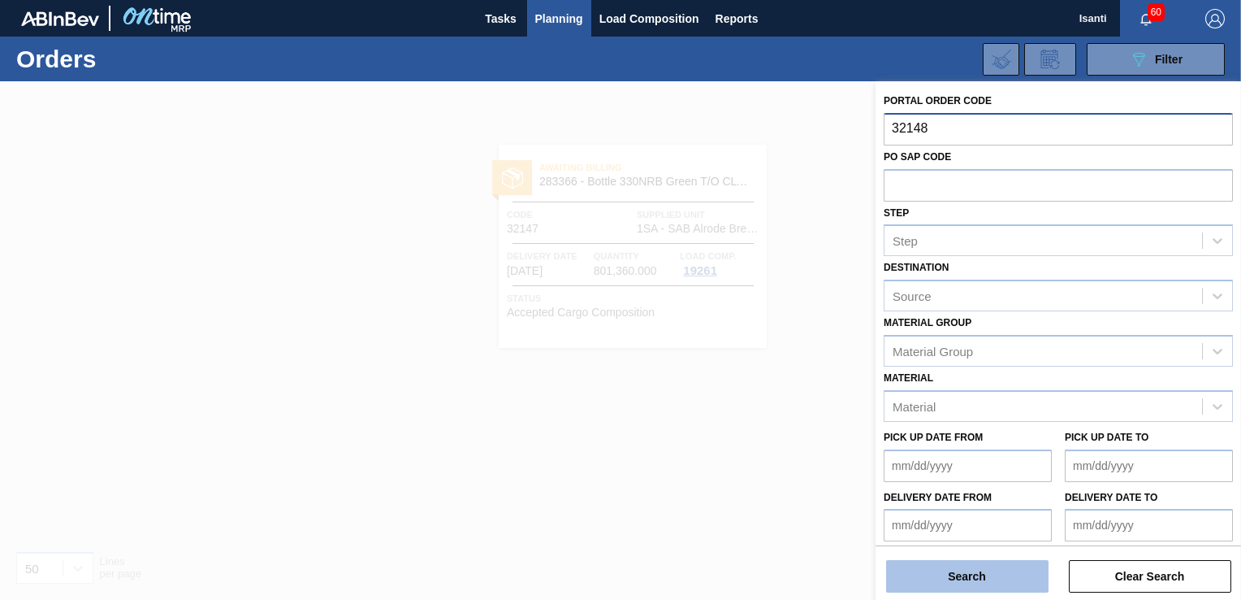
type input "32148"
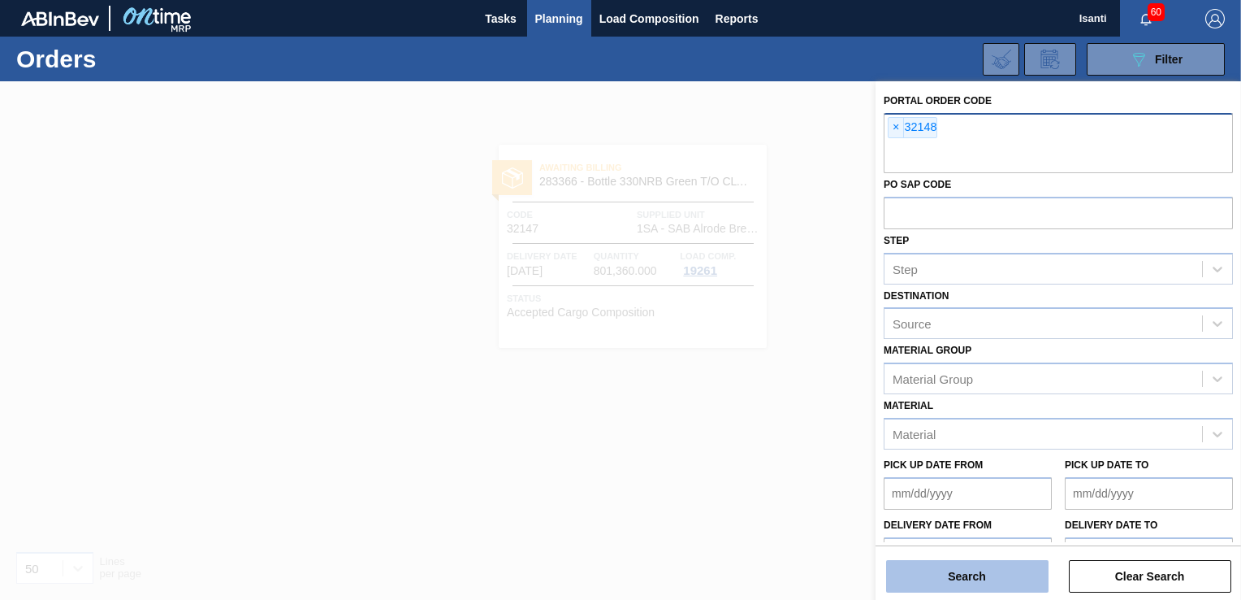
click at [966, 575] on button "Search" at bounding box center [967, 576] width 162 height 32
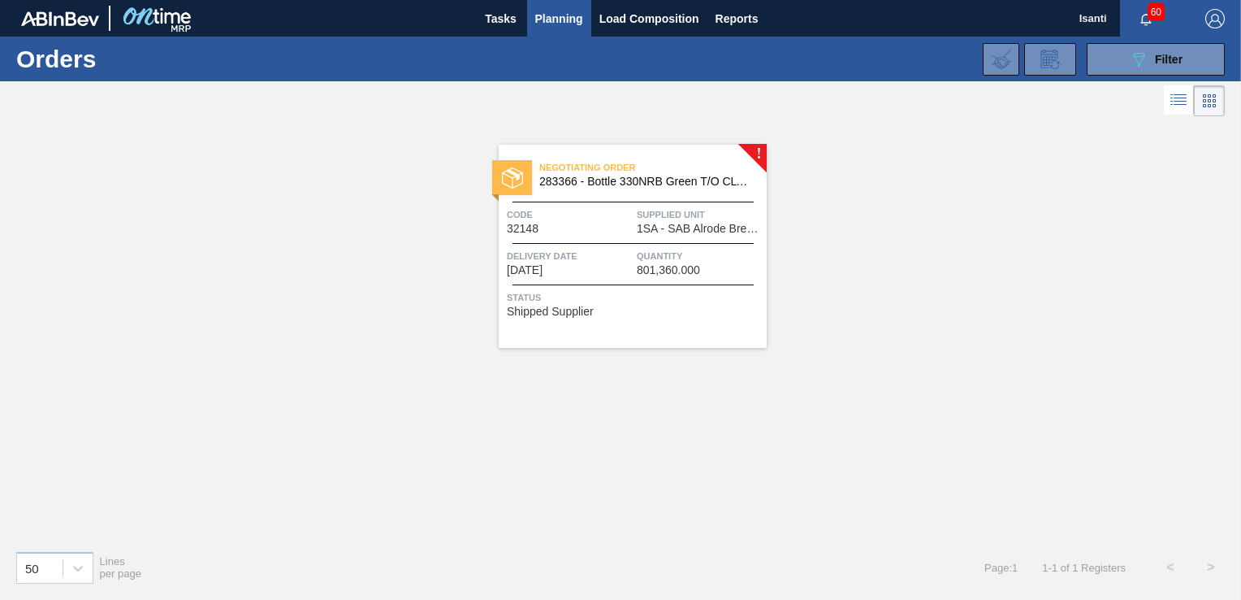
click at [632, 229] on div "Code 32148" at bounding box center [570, 220] width 126 height 28
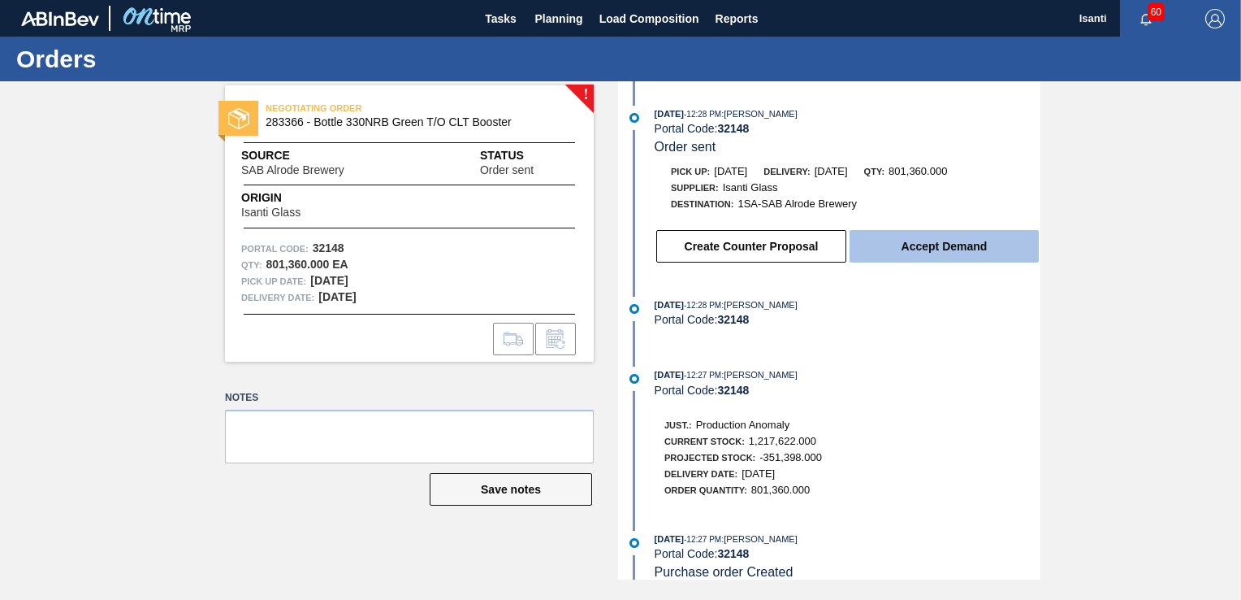
click at [910, 252] on button "Accept Demand" at bounding box center [944, 246] width 189 height 32
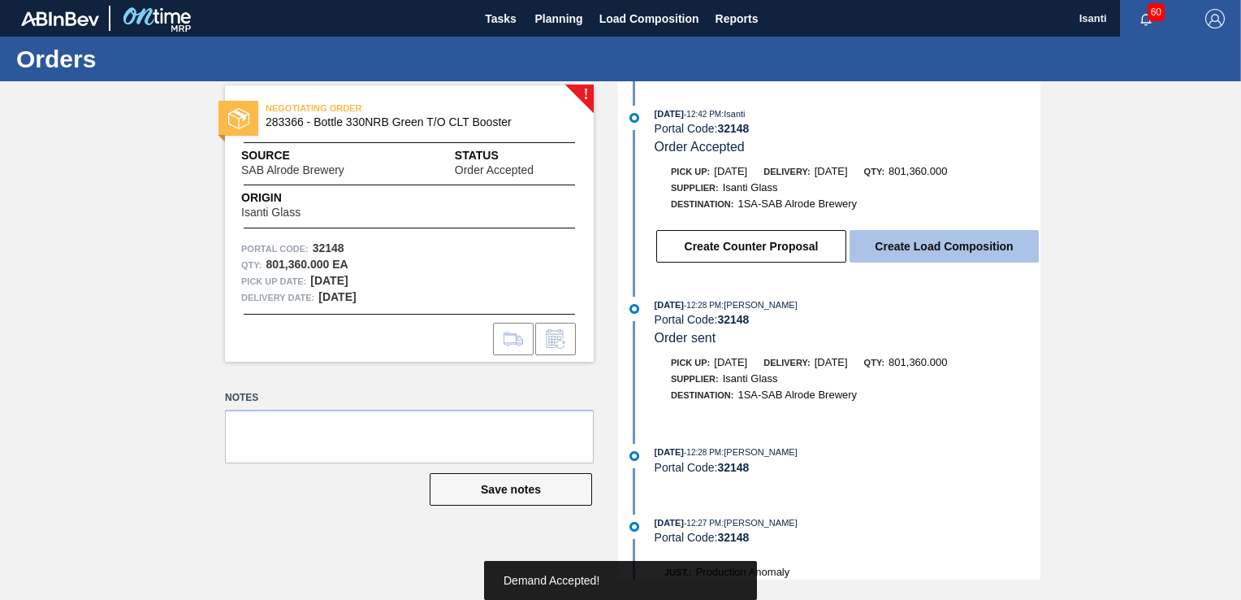
click at [909, 252] on button "Create Load Composition" at bounding box center [944, 246] width 189 height 32
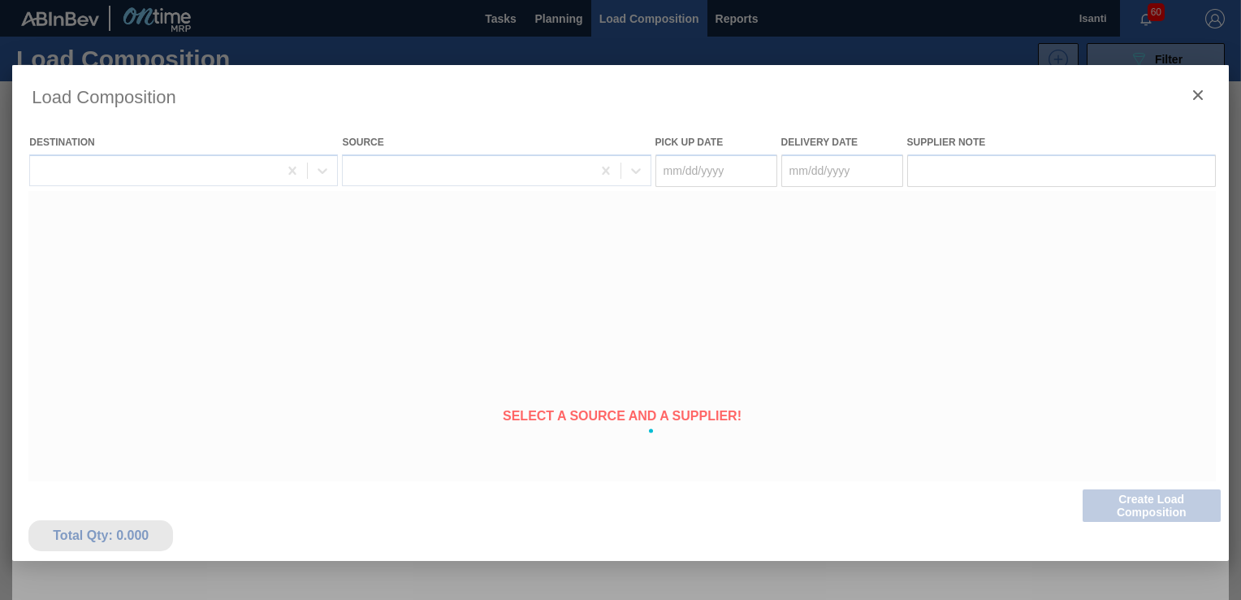
type Date "[DATE]"
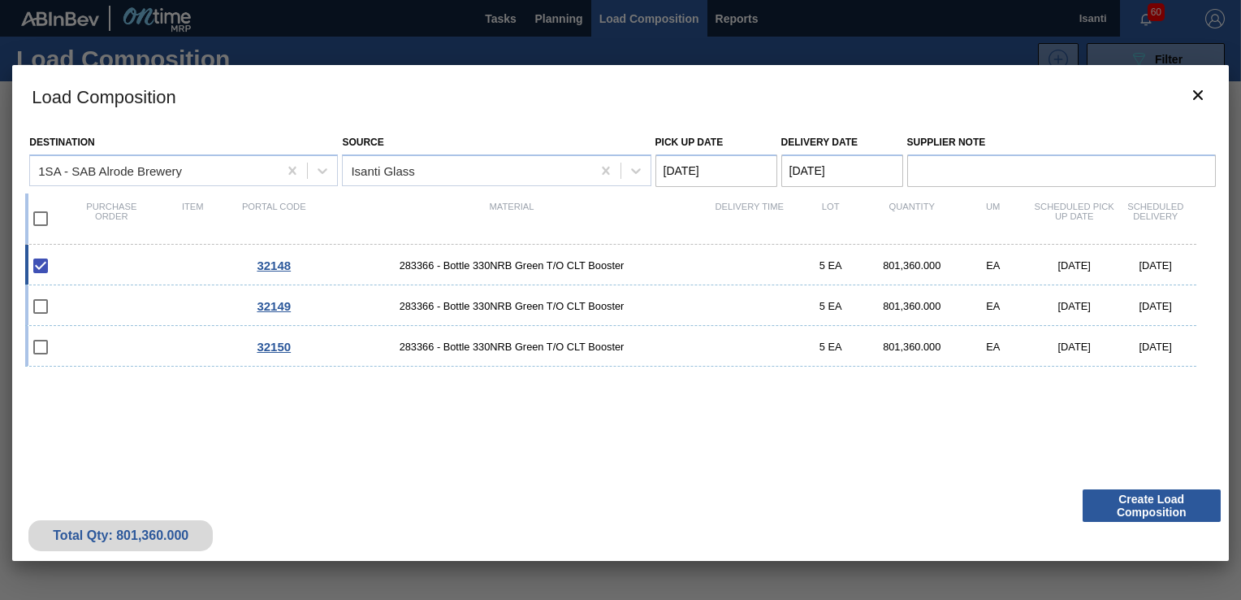
click at [1147, 509] on button "Create Load Composition" at bounding box center [1152, 505] width 138 height 32
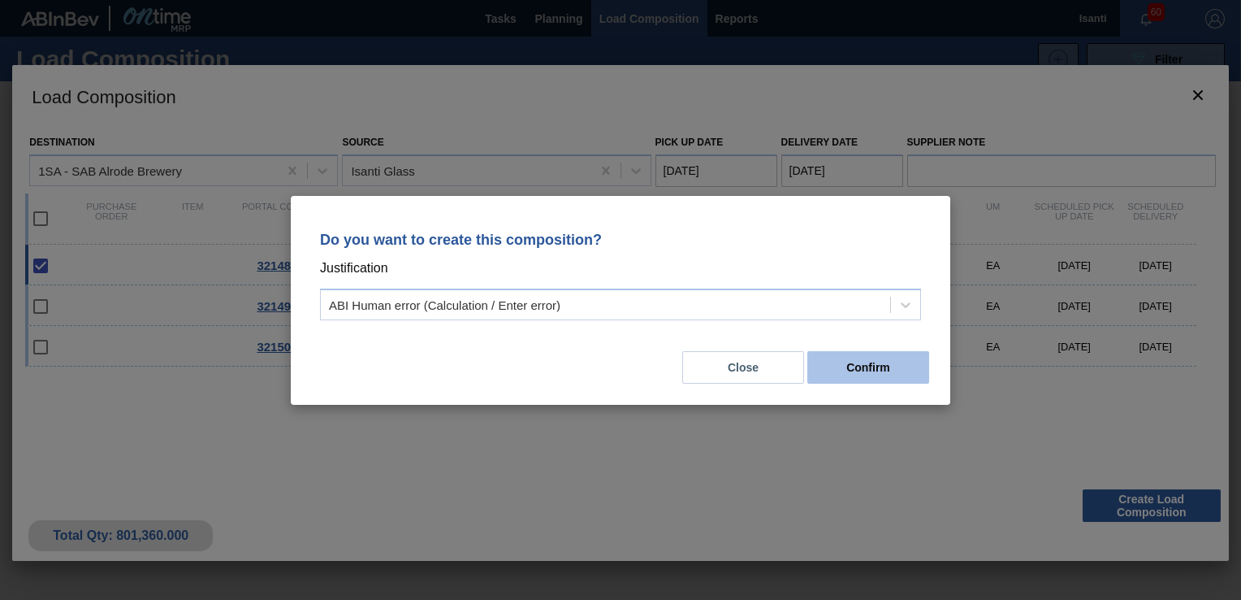
click at [884, 368] on button "Confirm" at bounding box center [869, 367] width 122 height 32
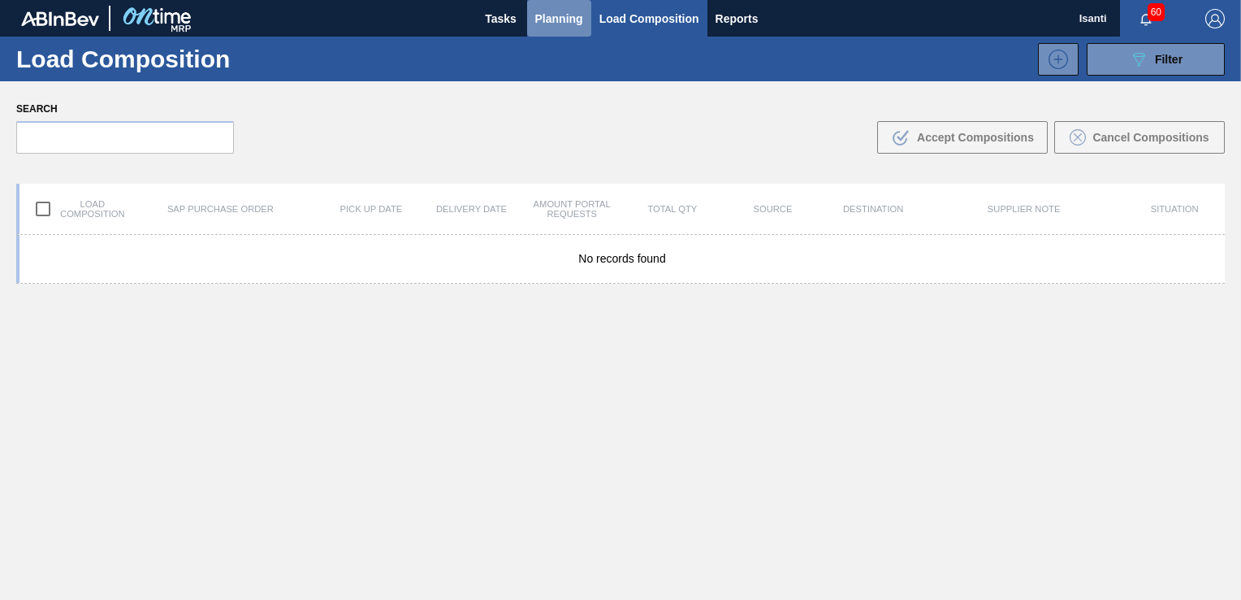
click at [544, 11] on span "Planning" at bounding box center [559, 18] width 48 height 19
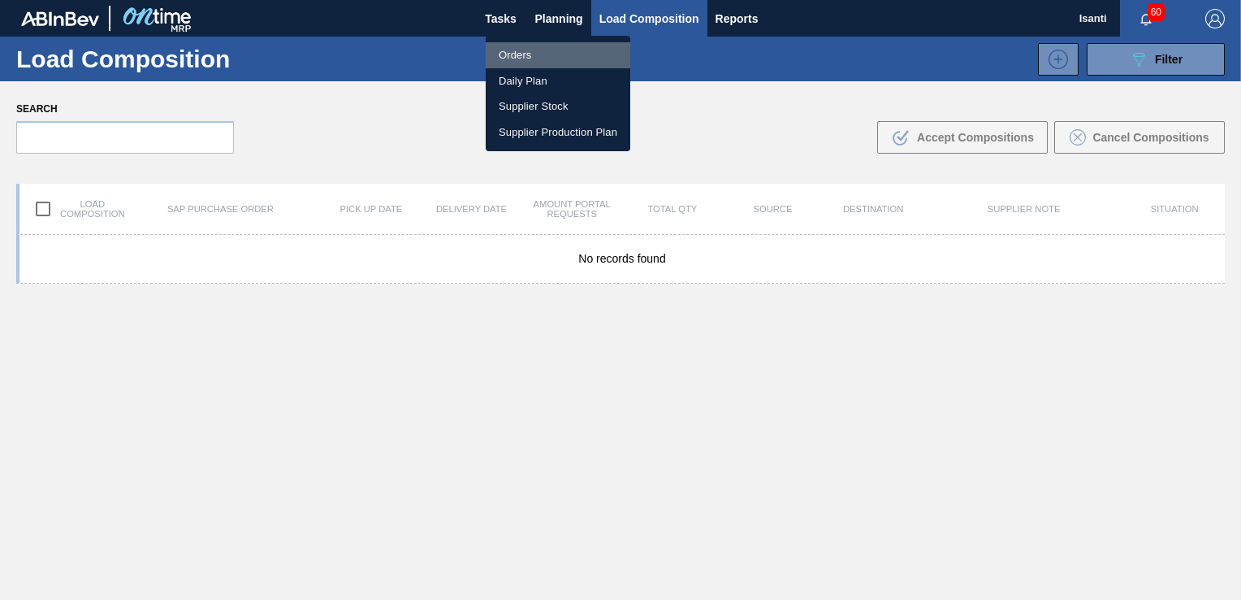
click at [517, 51] on li "Orders" at bounding box center [558, 55] width 145 height 26
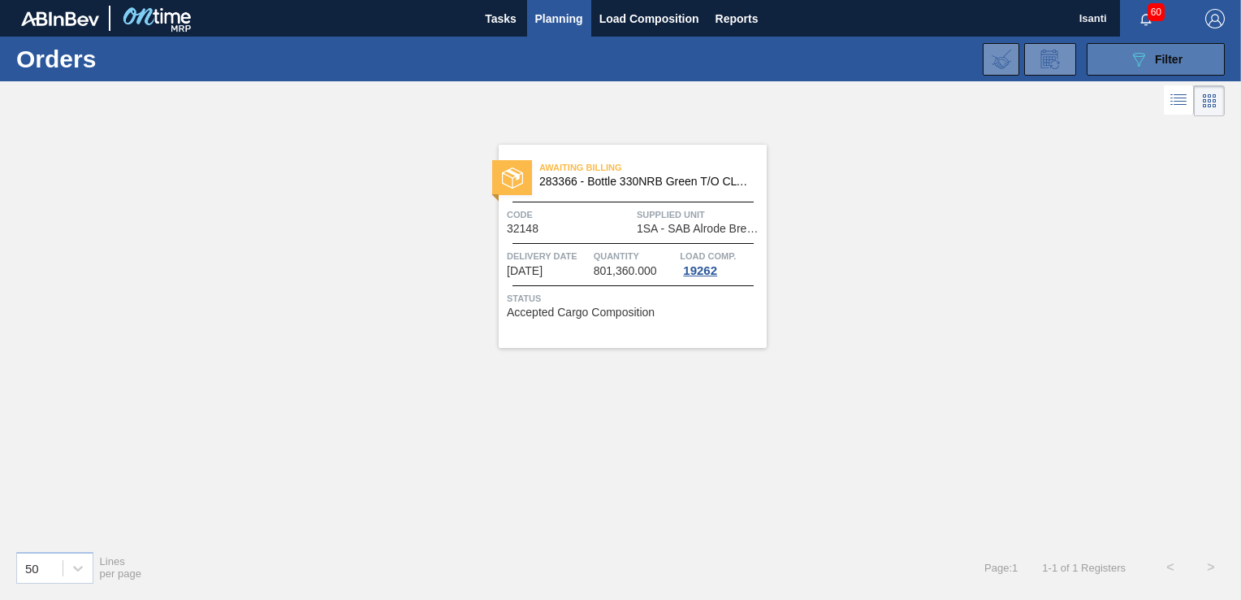
click at [1158, 57] on span "Filter" at bounding box center [1169, 59] width 28 height 13
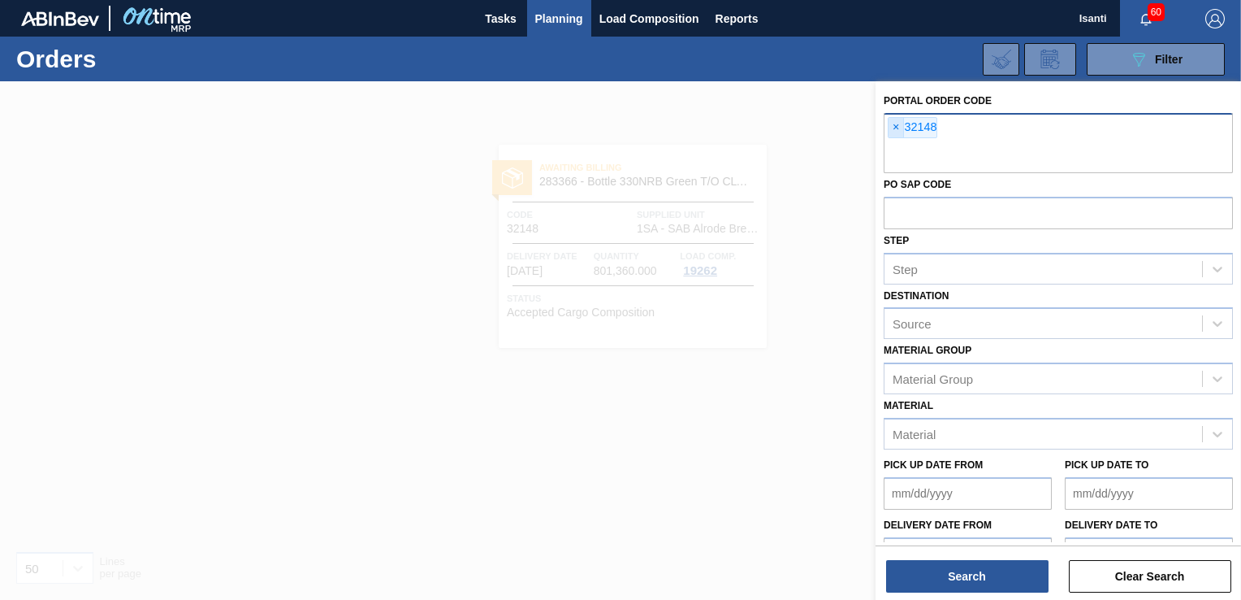
click at [891, 124] on span "×" at bounding box center [896, 127] width 15 height 19
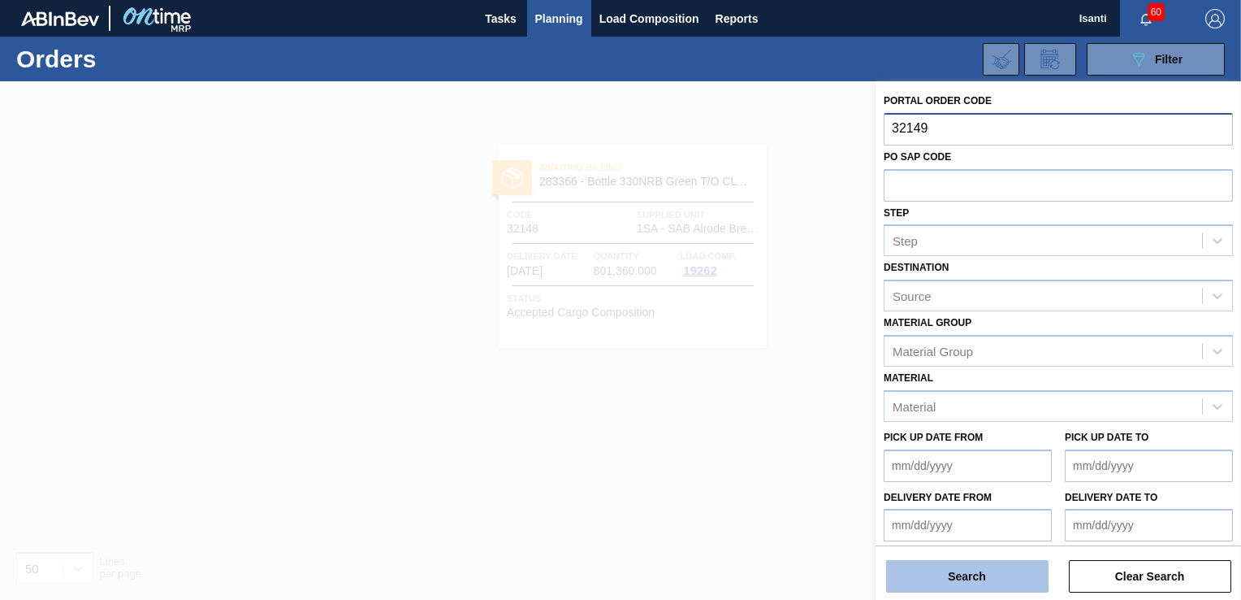
type input "32149"
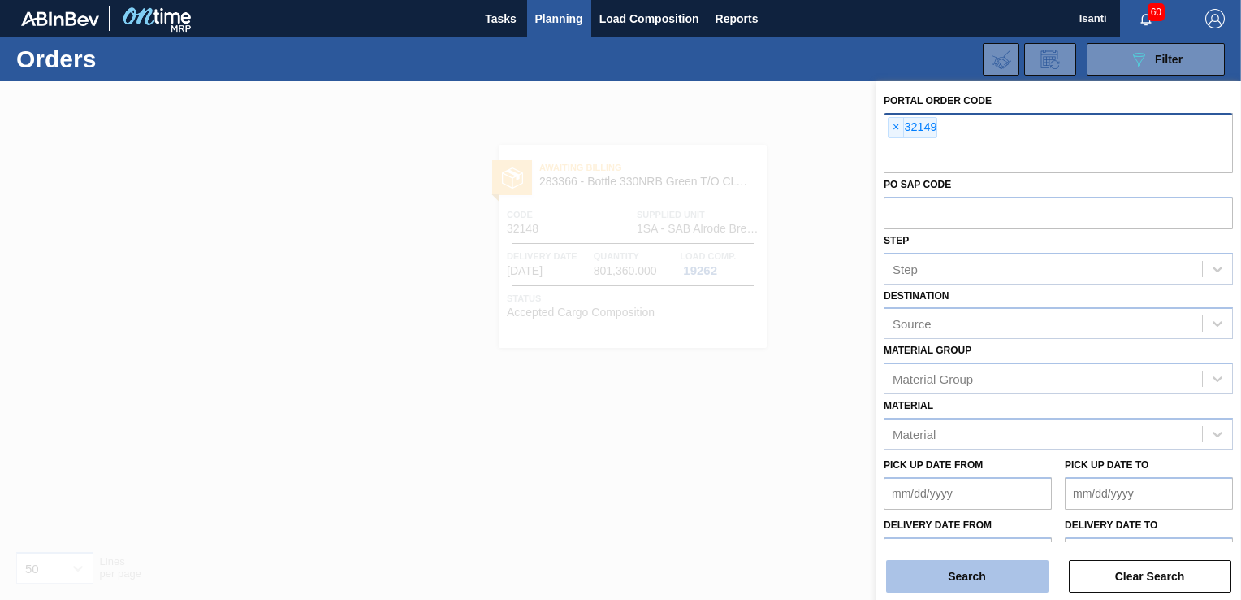
click at [987, 583] on button "Search" at bounding box center [967, 576] width 162 height 32
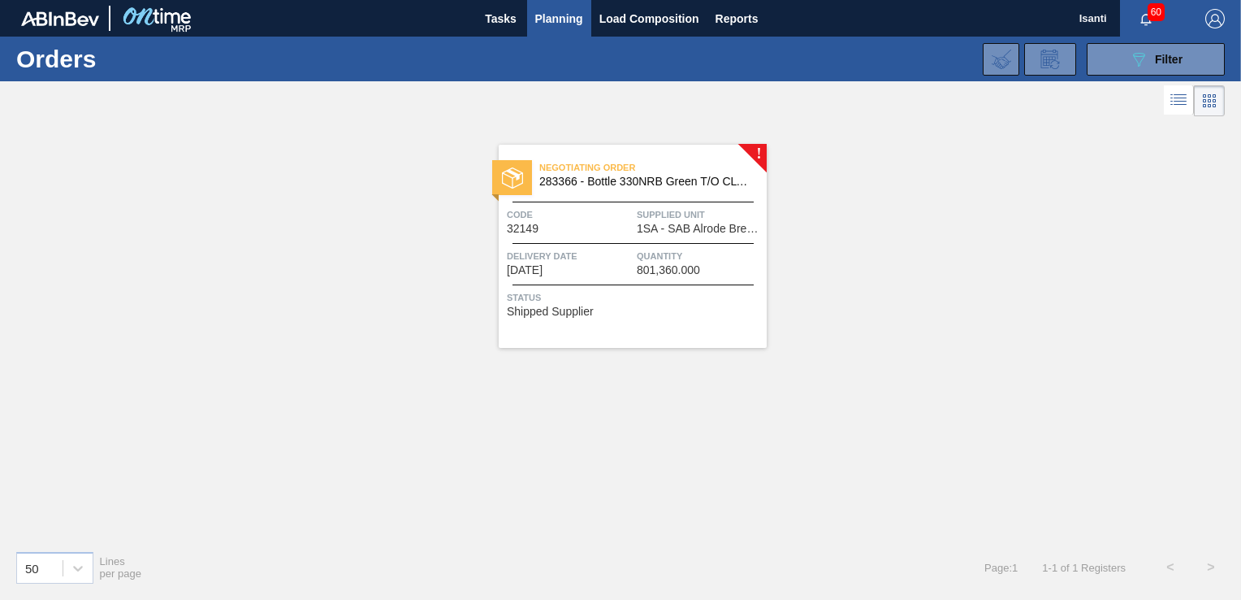
click at [579, 232] on div "Code 32149" at bounding box center [570, 220] width 126 height 28
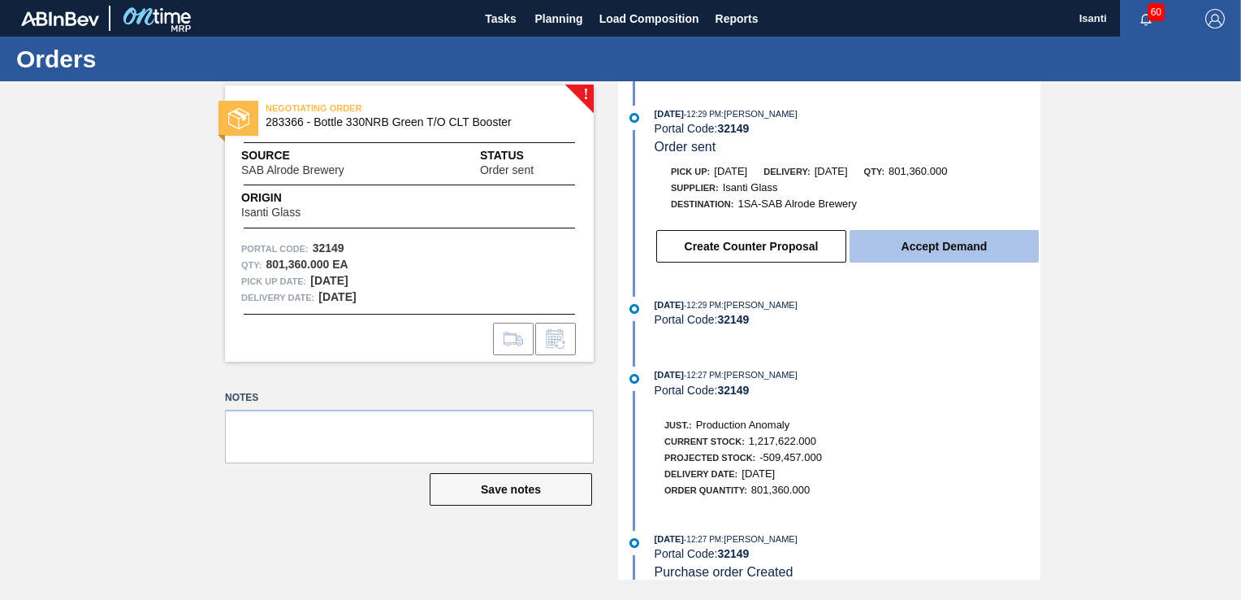
click at [959, 250] on button "Accept Demand" at bounding box center [944, 246] width 189 height 32
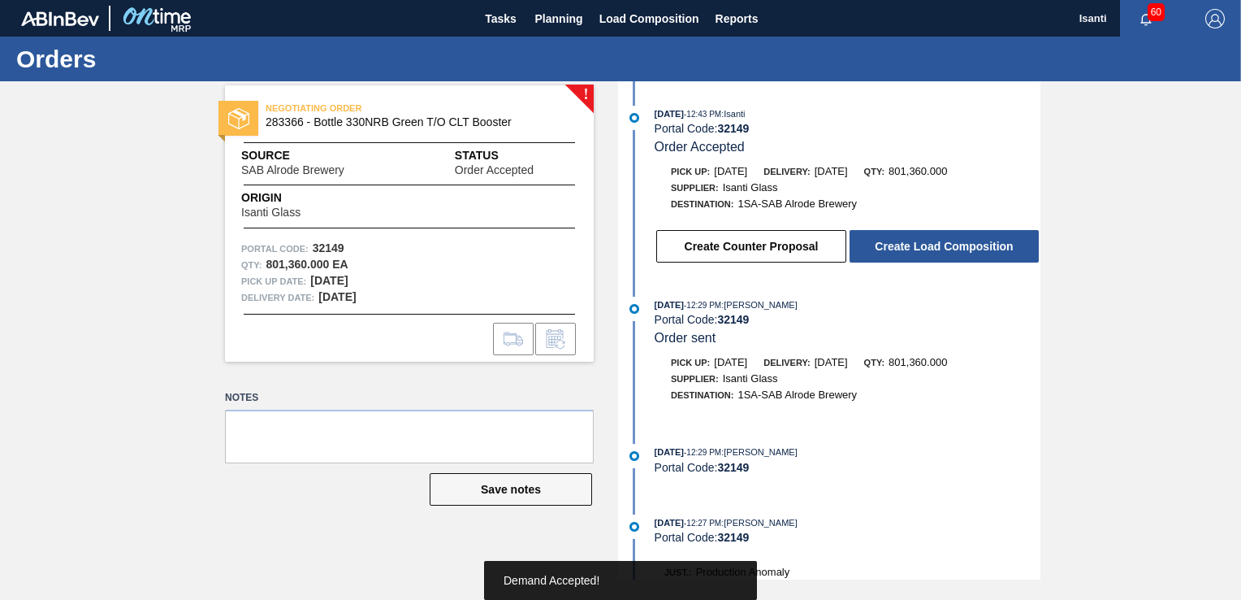
click at [959, 250] on button "Create Load Composition" at bounding box center [944, 246] width 189 height 32
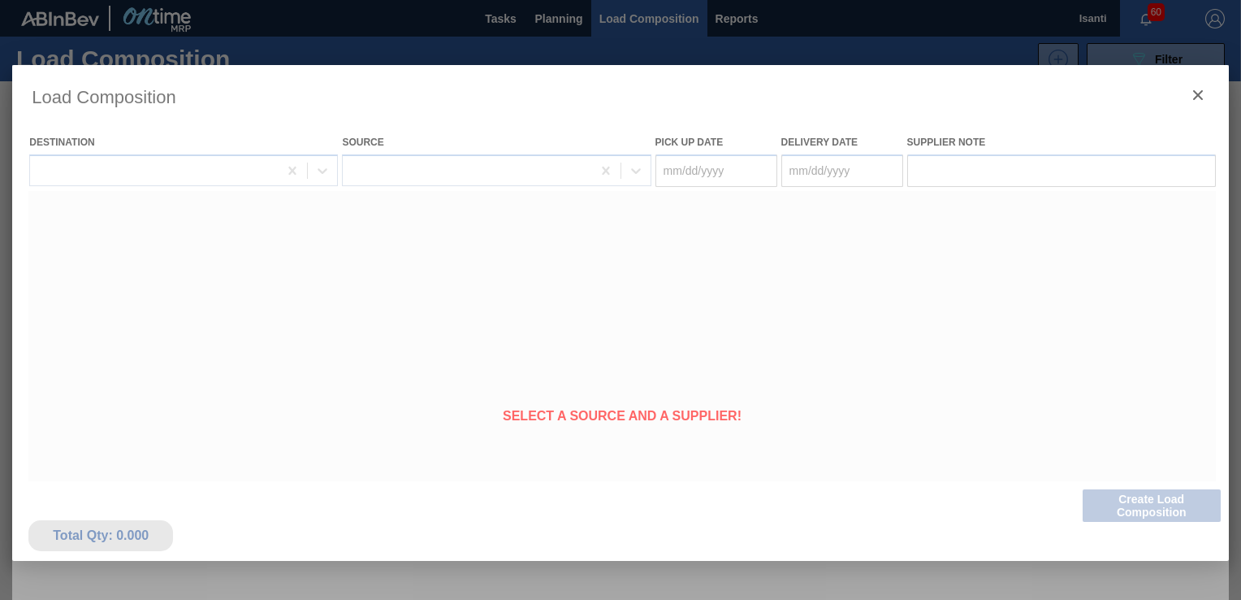
type Date "[DATE]"
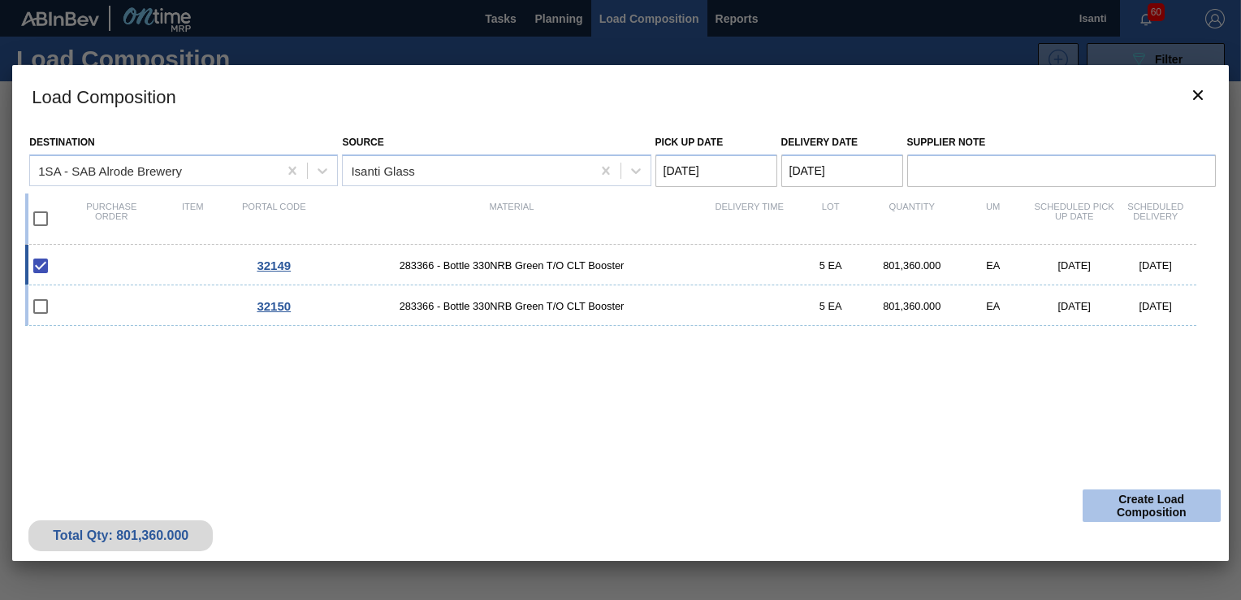
click at [1128, 509] on button "Create Load Composition" at bounding box center [1152, 505] width 138 height 32
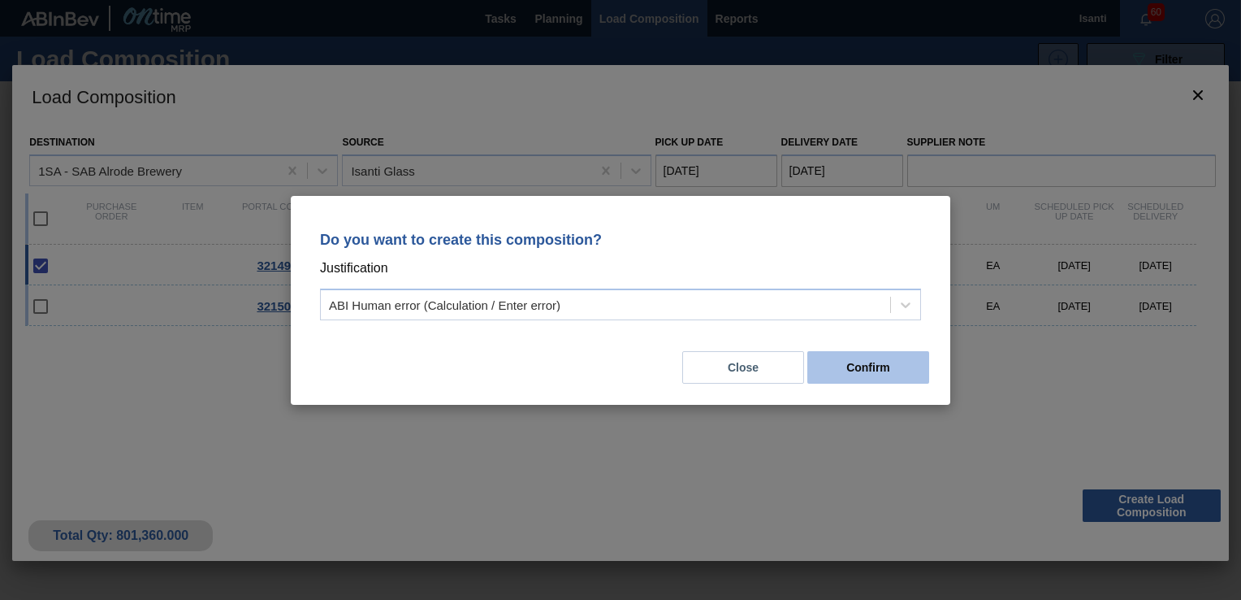
click at [890, 373] on button "Confirm" at bounding box center [869, 367] width 122 height 32
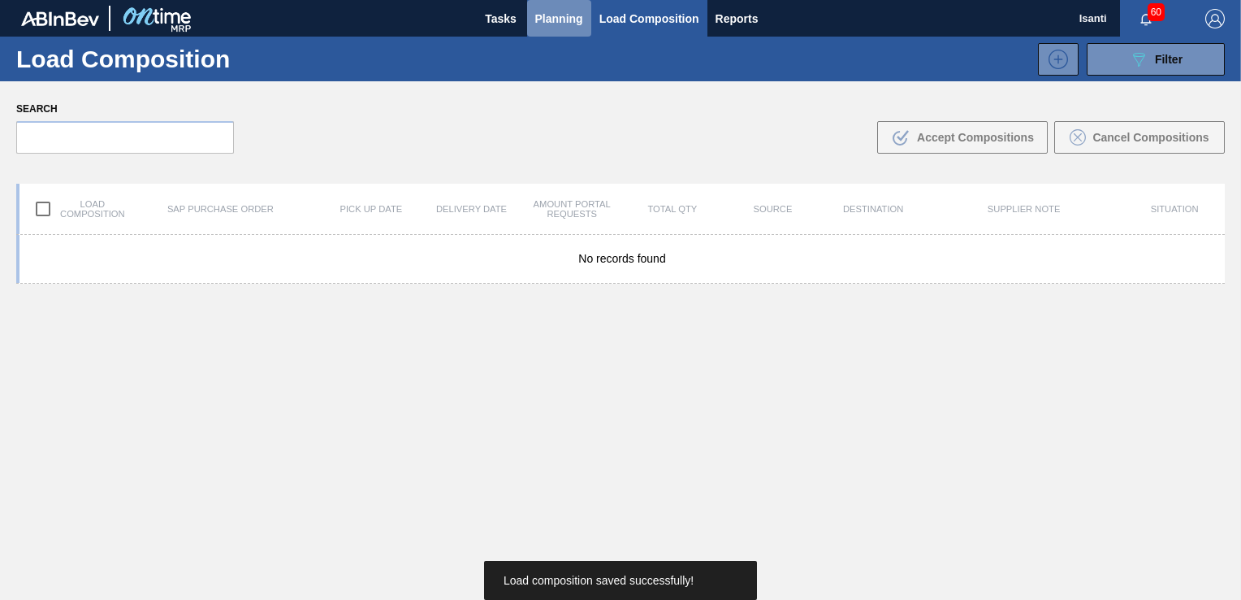
click at [566, 15] on span "Planning" at bounding box center [559, 18] width 48 height 19
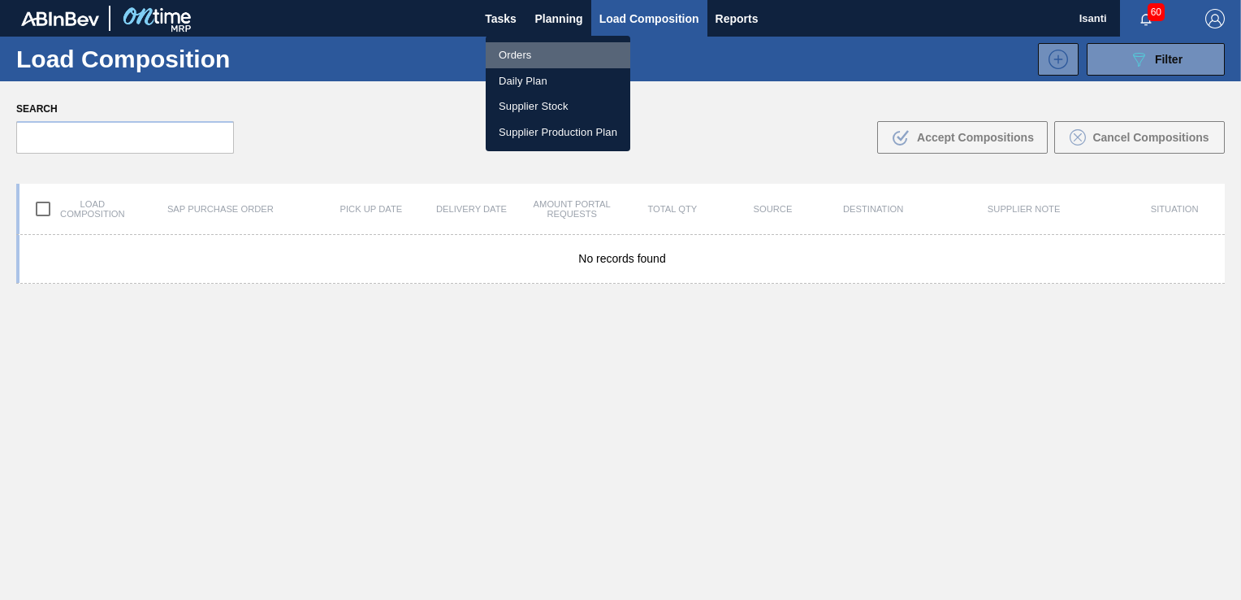
click at [523, 50] on li "Orders" at bounding box center [558, 55] width 145 height 26
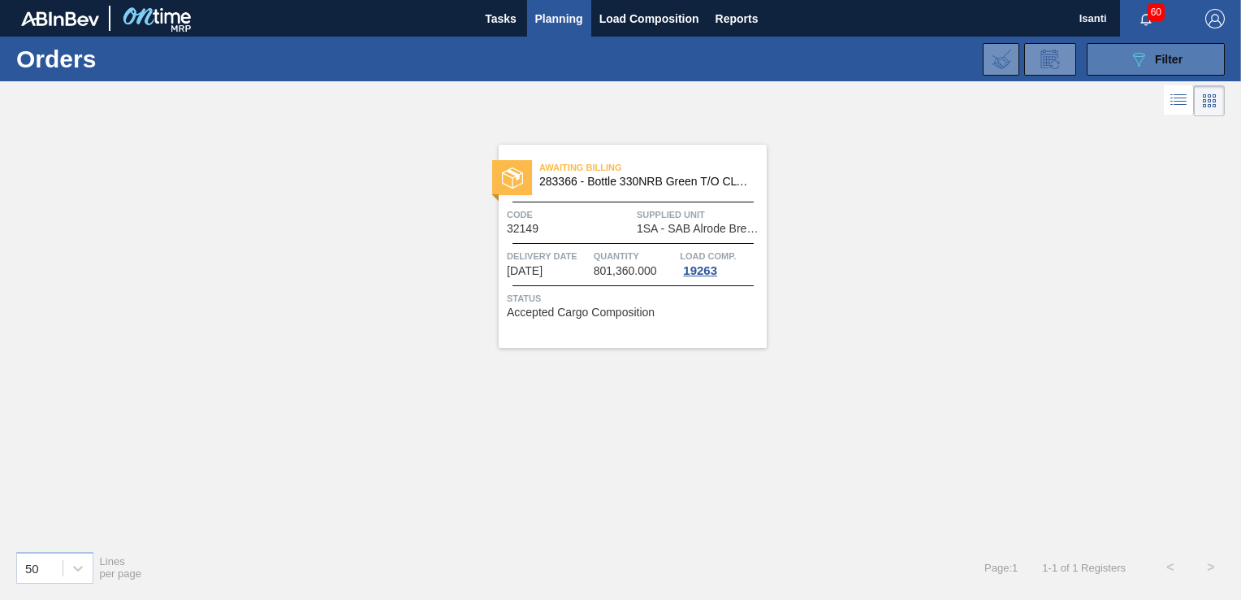
click at [1142, 59] on icon at bounding box center [1139, 60] width 12 height 14
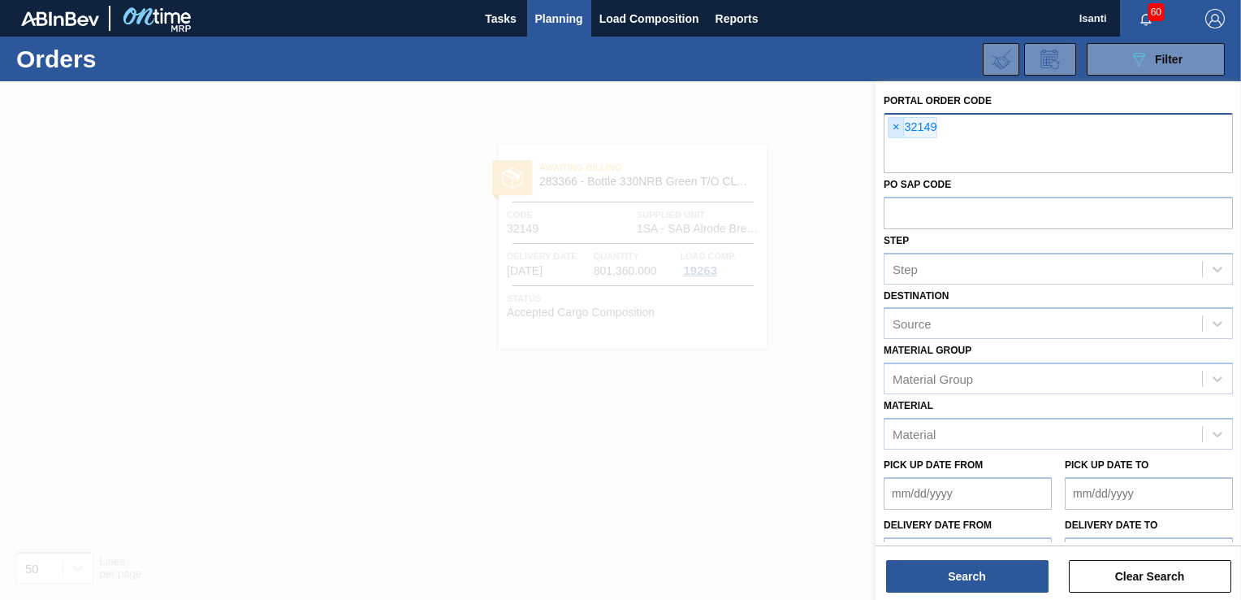
click at [899, 123] on span "×" at bounding box center [896, 127] width 15 height 19
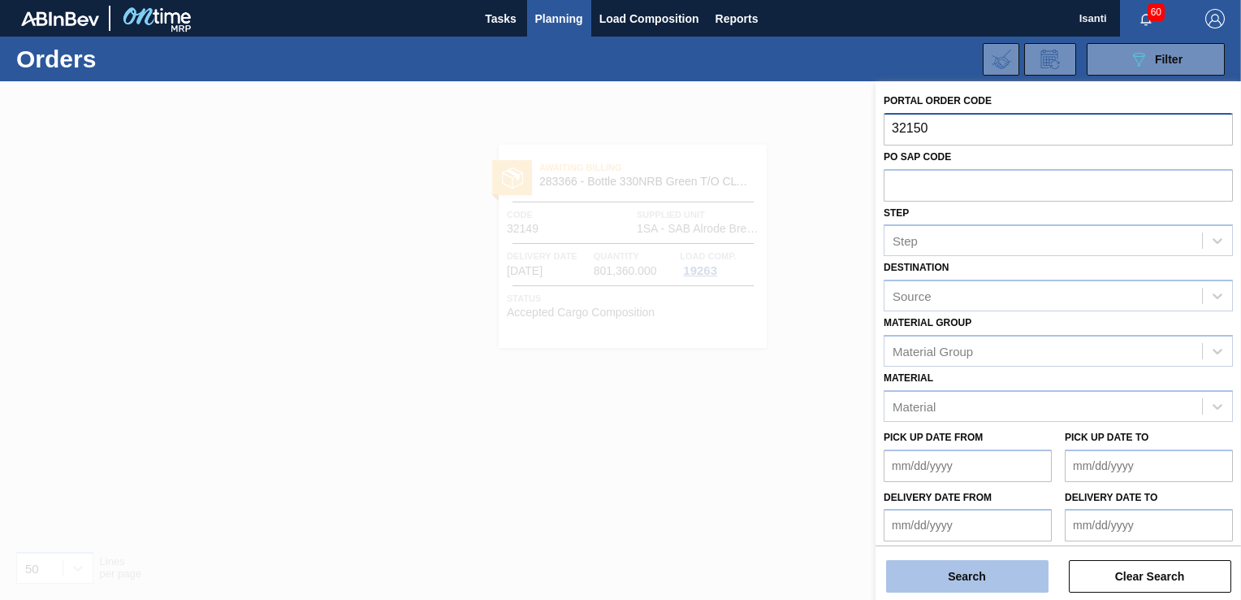
type input "32150"
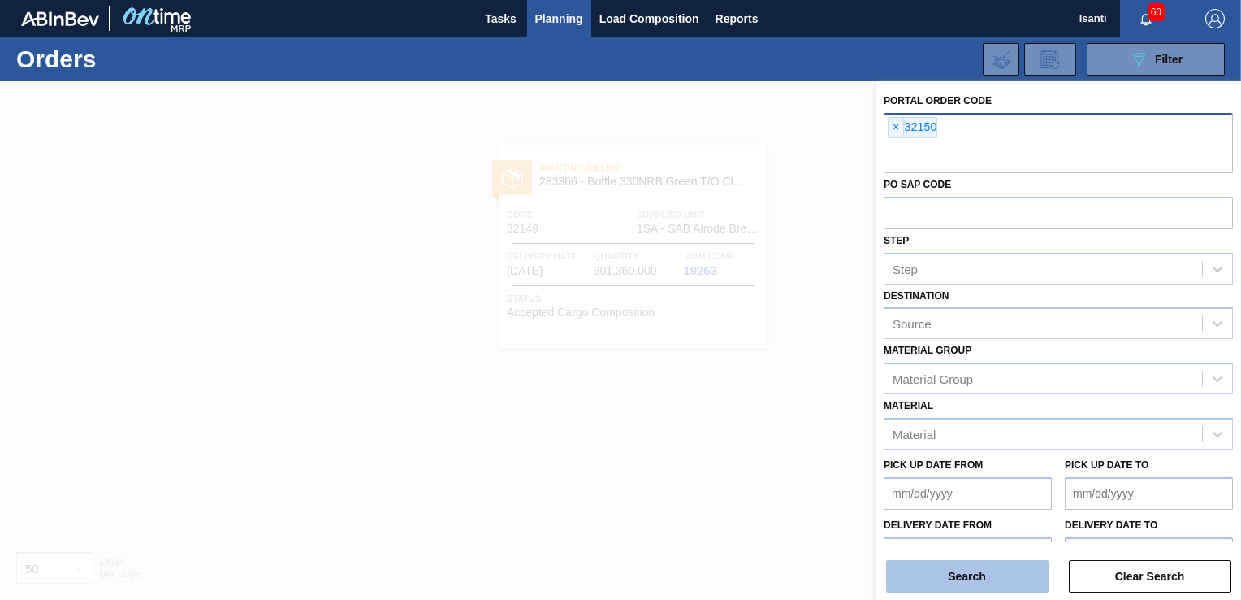
click at [972, 582] on button "Search" at bounding box center [967, 576] width 162 height 32
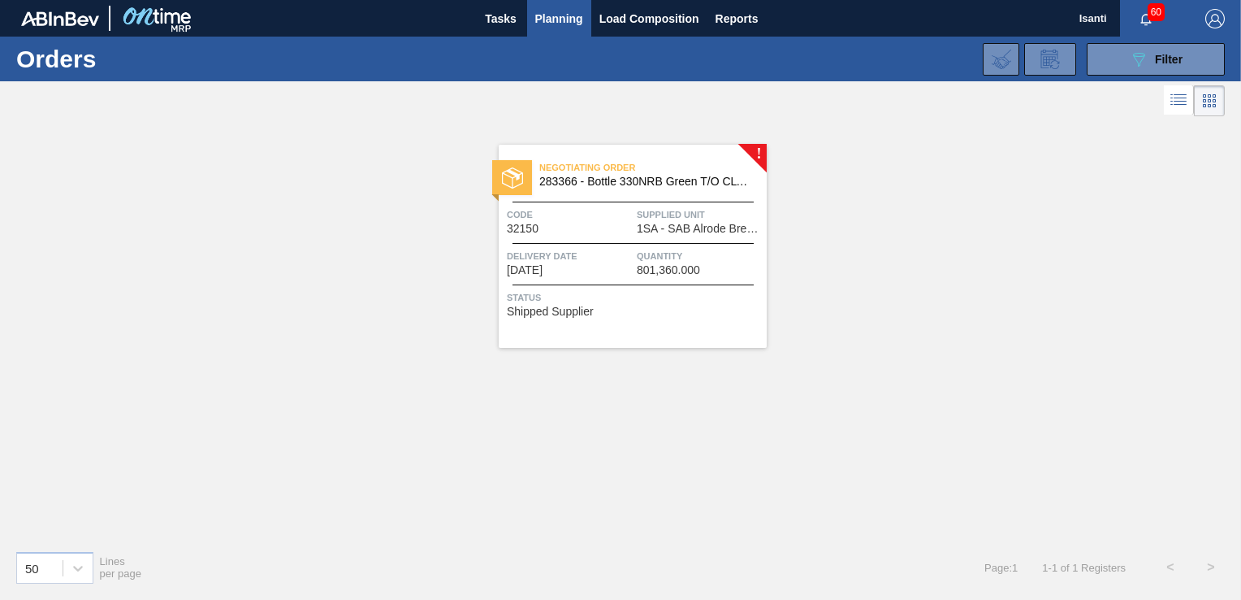
click at [631, 223] on div "Code 32150" at bounding box center [570, 220] width 126 height 28
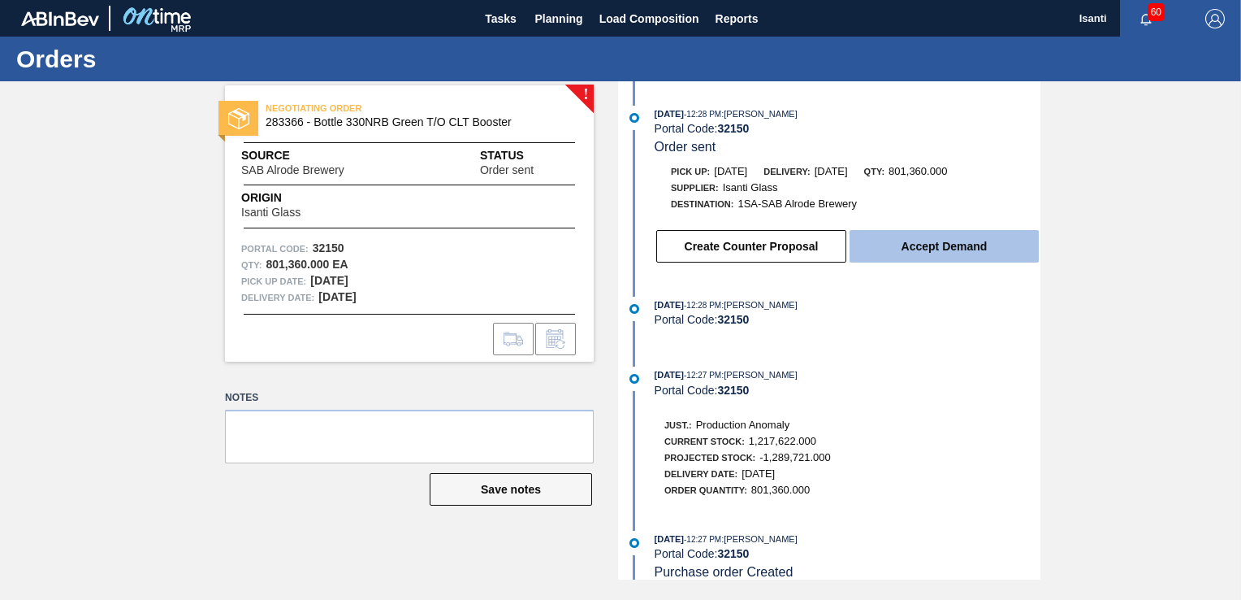
click at [897, 246] on button "Accept Demand" at bounding box center [944, 246] width 189 height 32
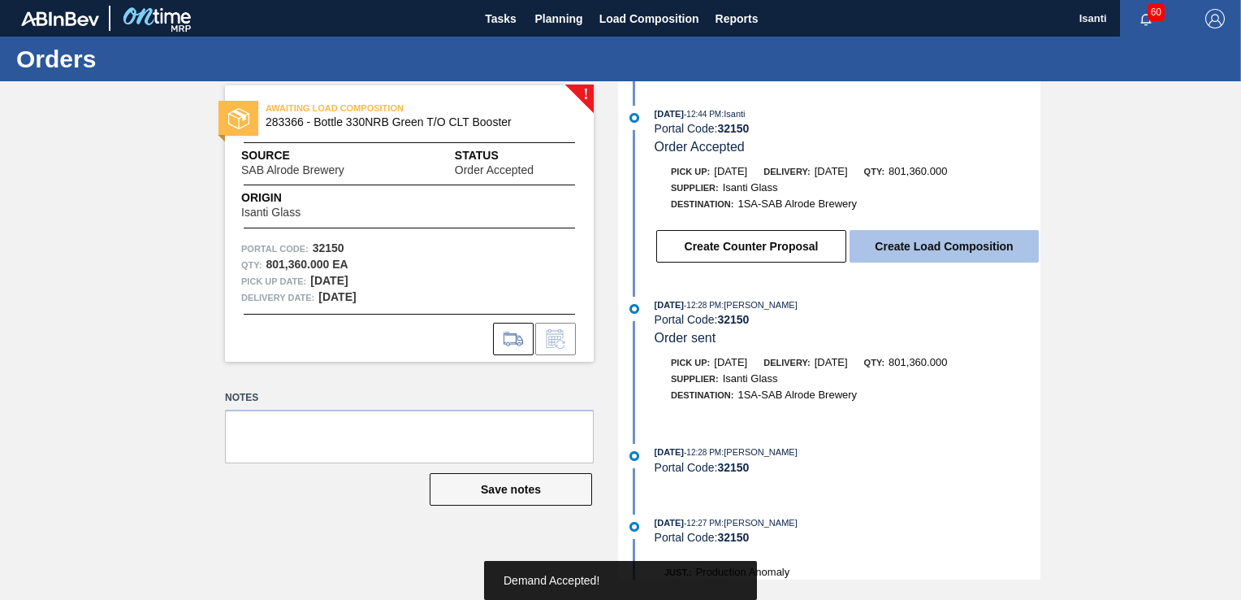
click at [894, 249] on button "Create Load Composition" at bounding box center [944, 246] width 189 height 32
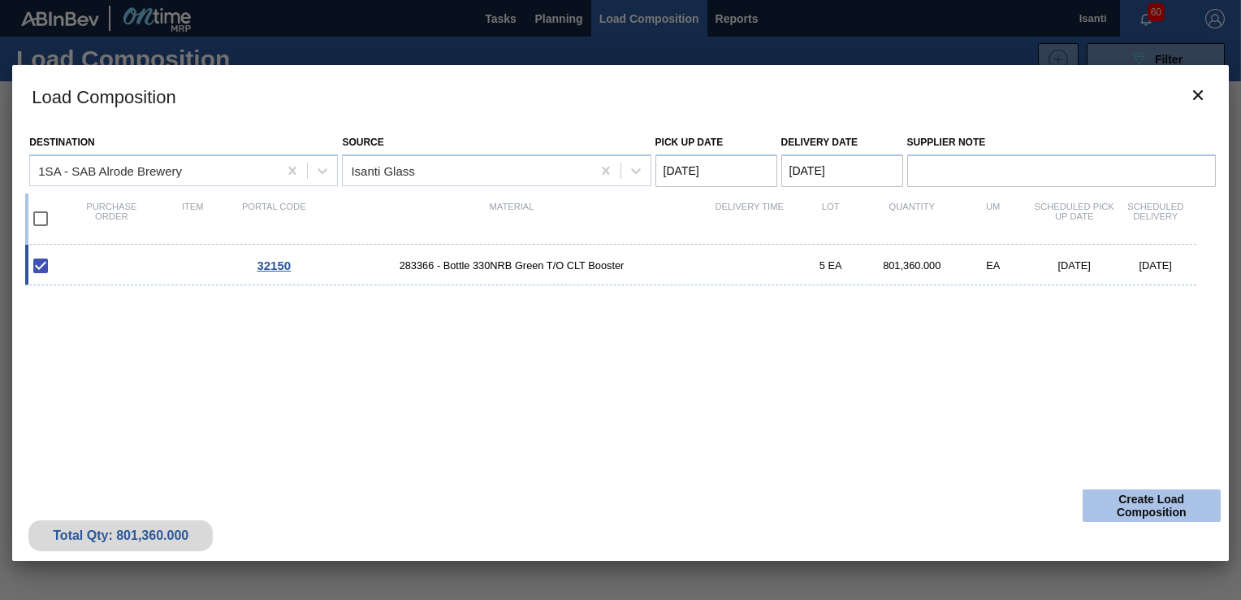
click at [1134, 512] on button "Create Load Composition" at bounding box center [1152, 505] width 138 height 32
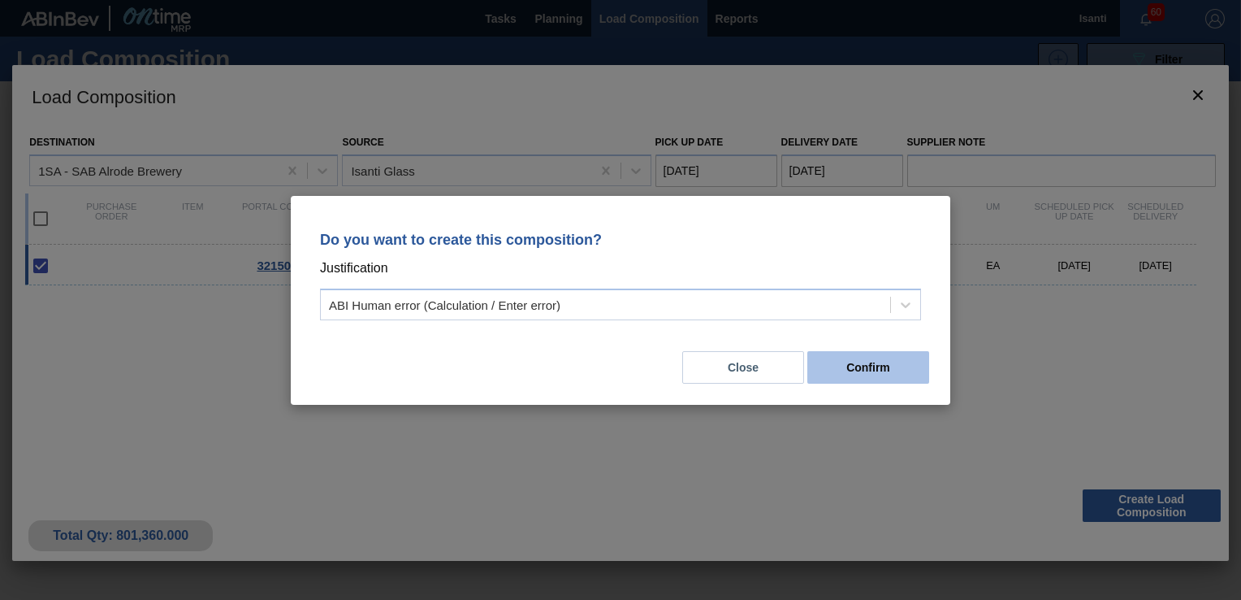
click at [890, 375] on button "Confirm" at bounding box center [869, 367] width 122 height 32
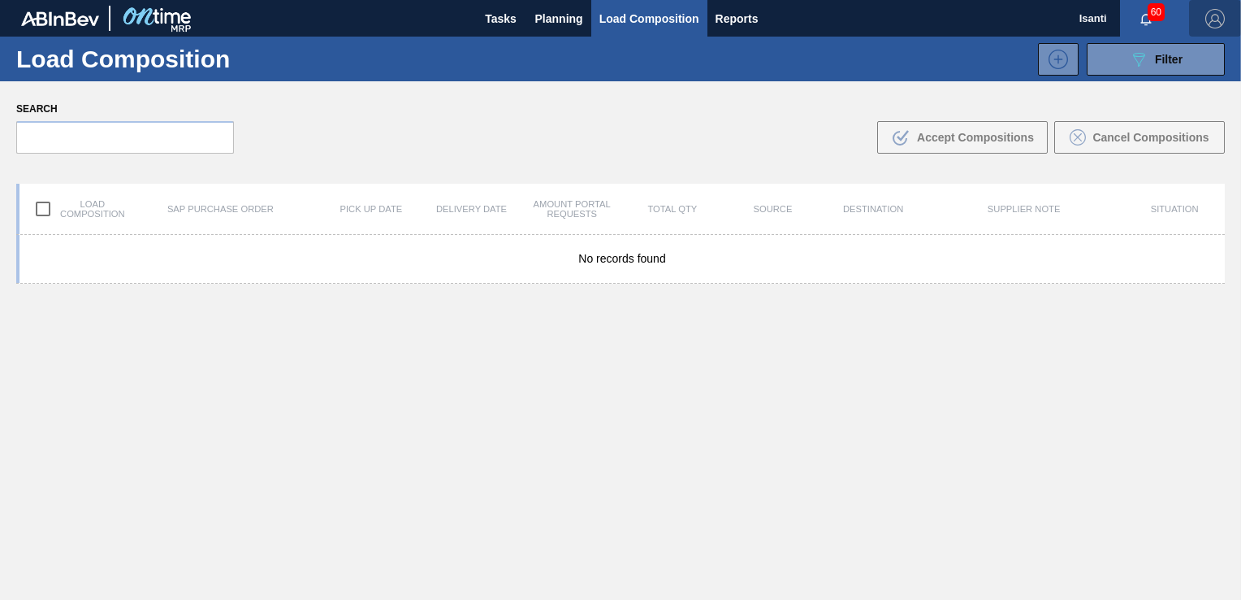
click at [1212, 18] on img "button" at bounding box center [1215, 18] width 19 height 19
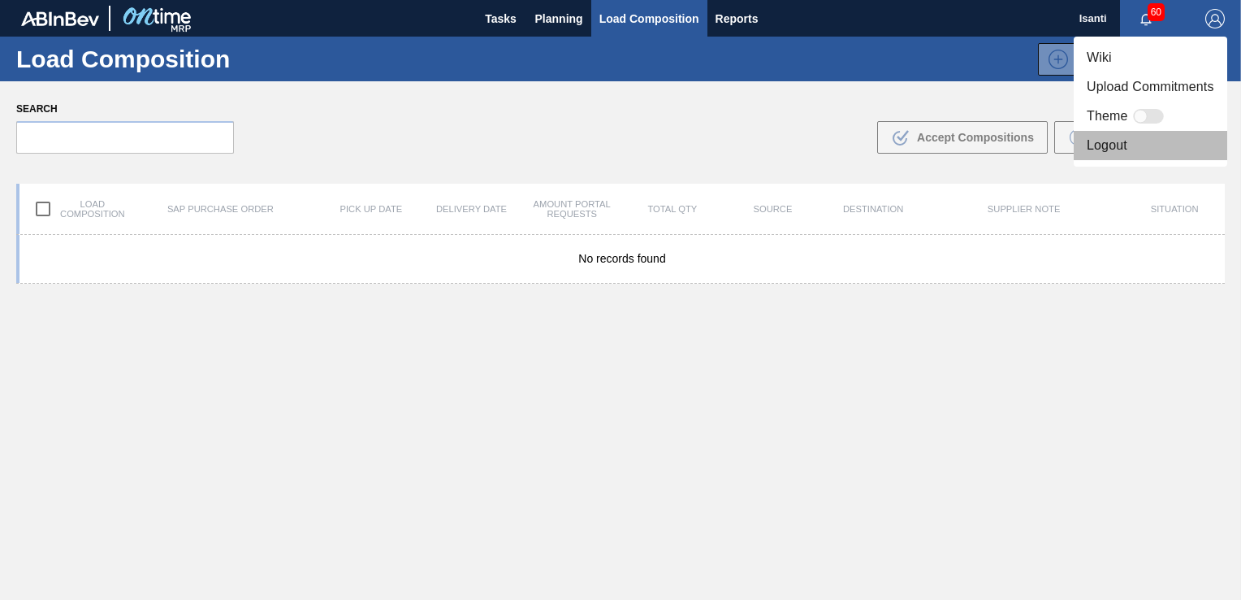
click at [1110, 145] on li "Logout" at bounding box center [1151, 145] width 154 height 29
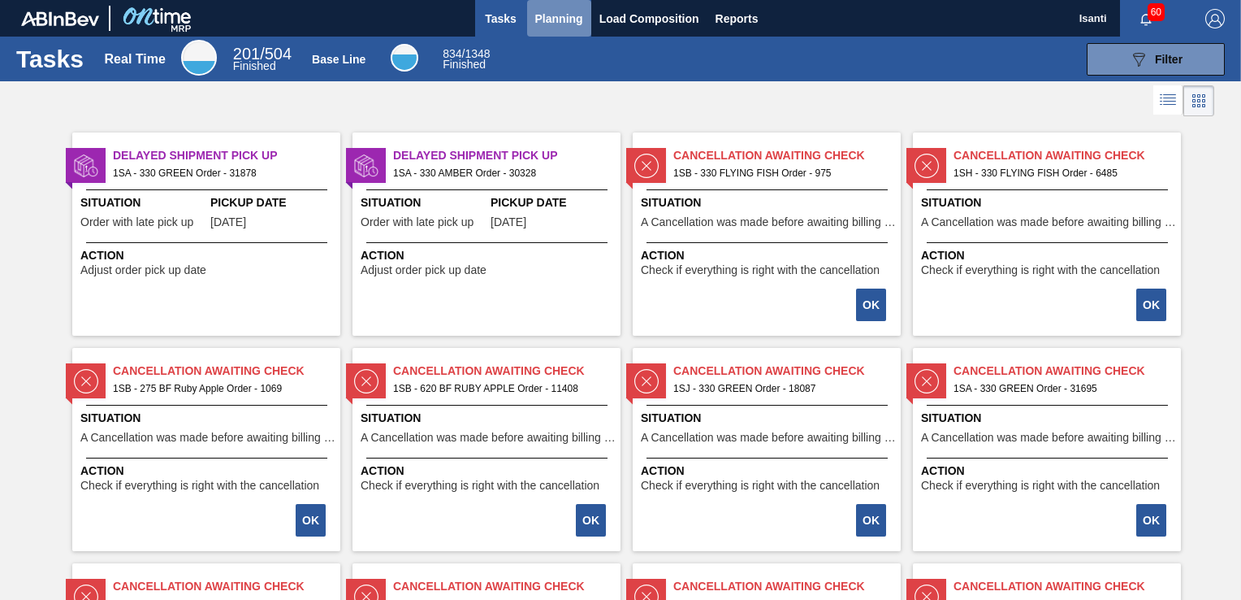
click at [567, 21] on span "Planning" at bounding box center [559, 18] width 48 height 19
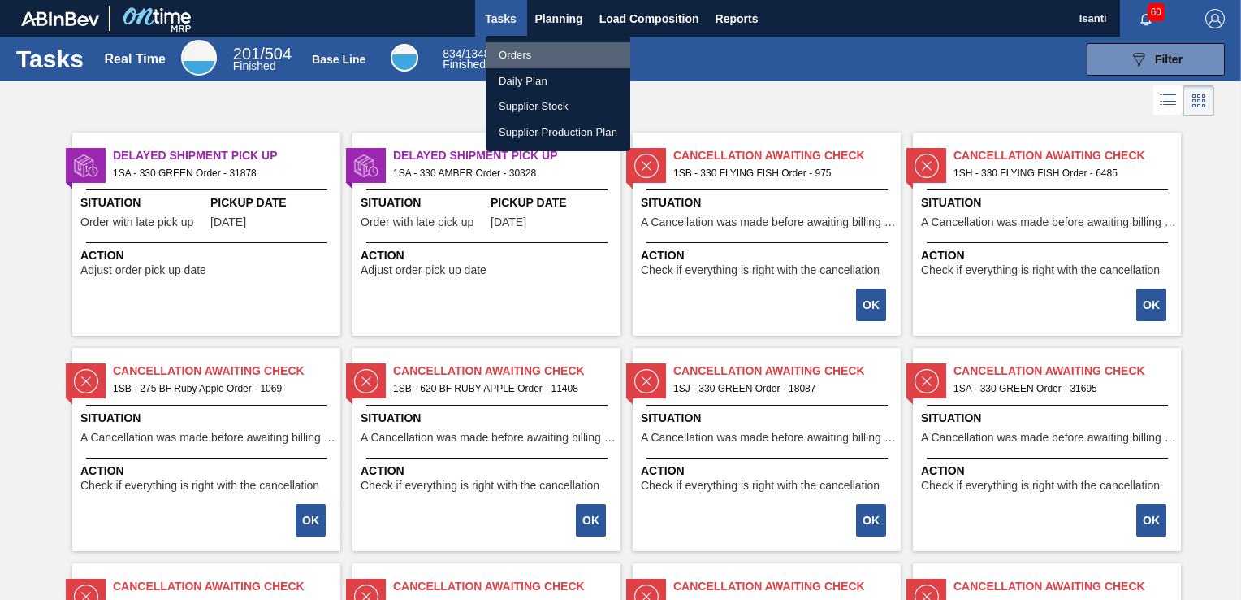
click at [527, 54] on li "Orders" at bounding box center [558, 55] width 145 height 26
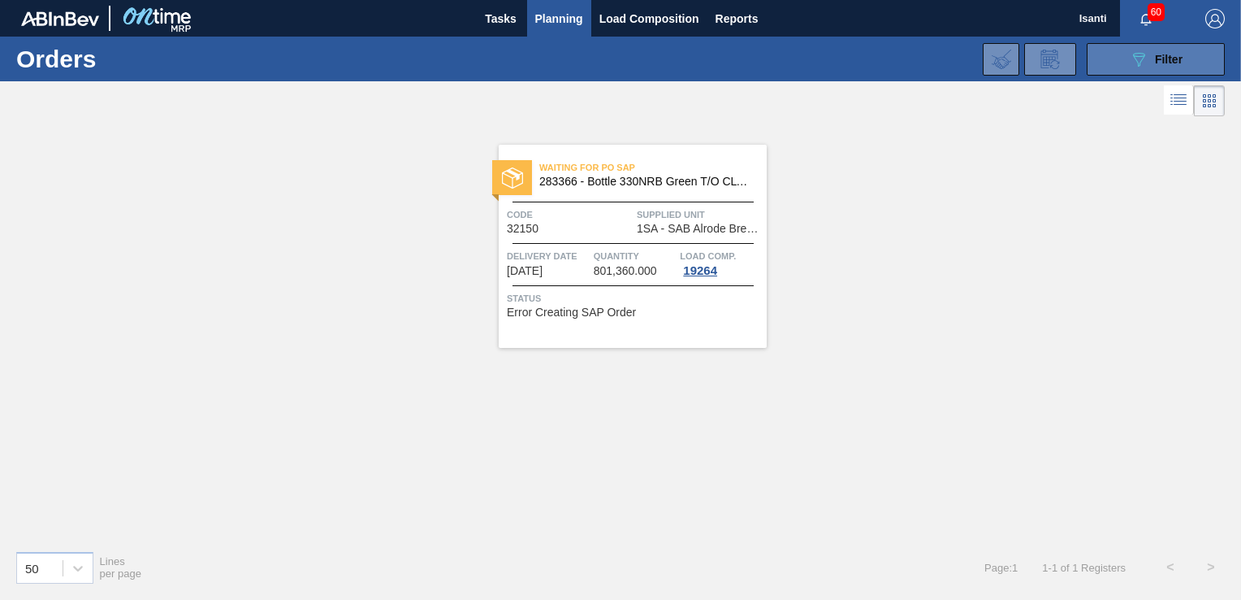
click at [1156, 60] on span "Filter" at bounding box center [1169, 59] width 28 height 13
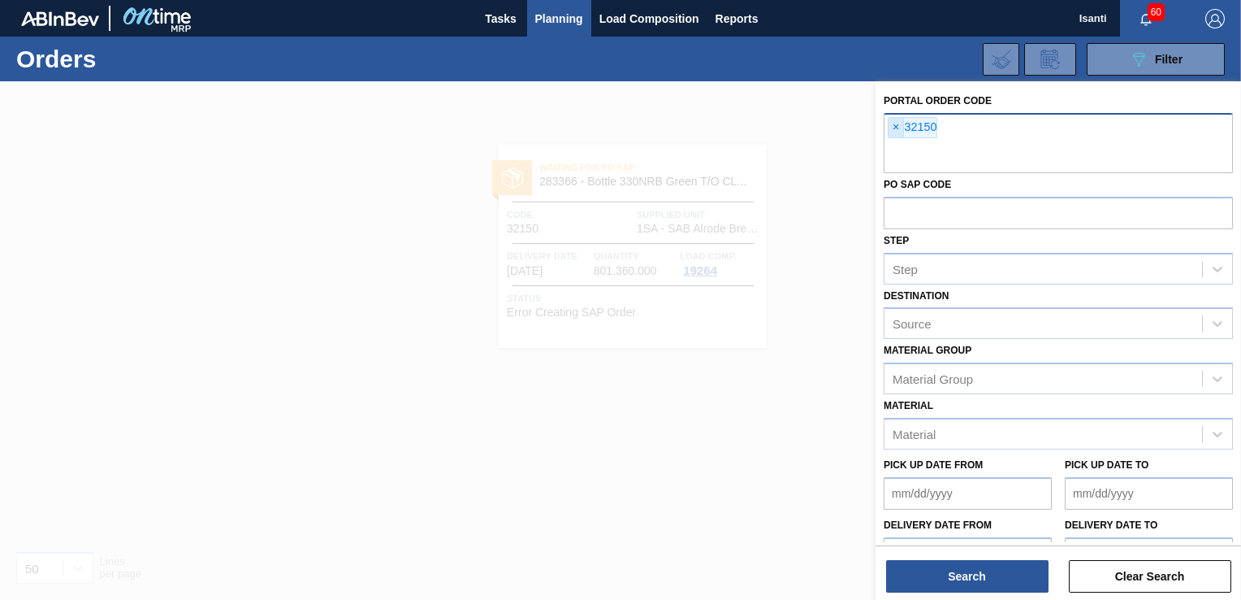
click at [896, 128] on span "×" at bounding box center [896, 127] width 15 height 19
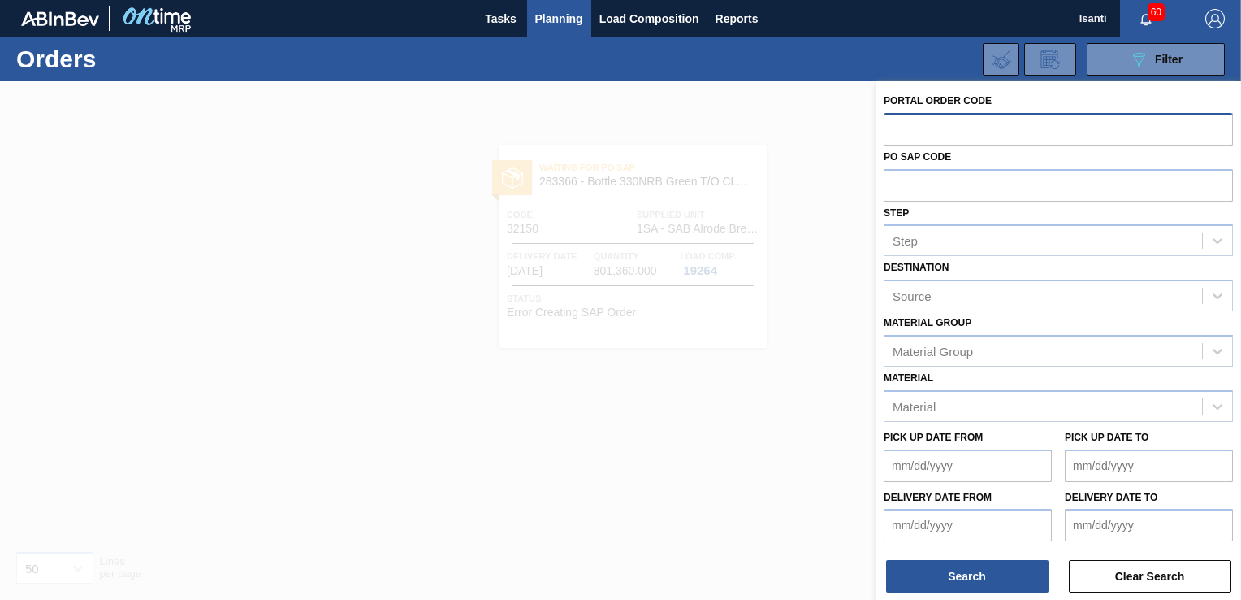
paste input "text"
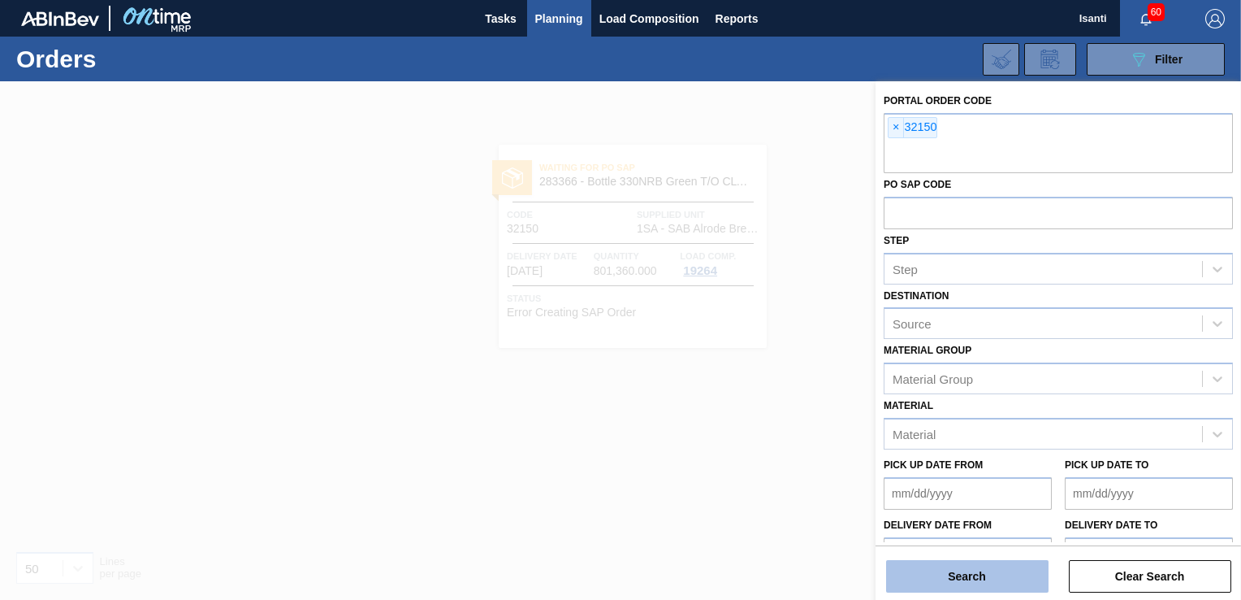
click at [990, 575] on button "Search" at bounding box center [967, 576] width 162 height 32
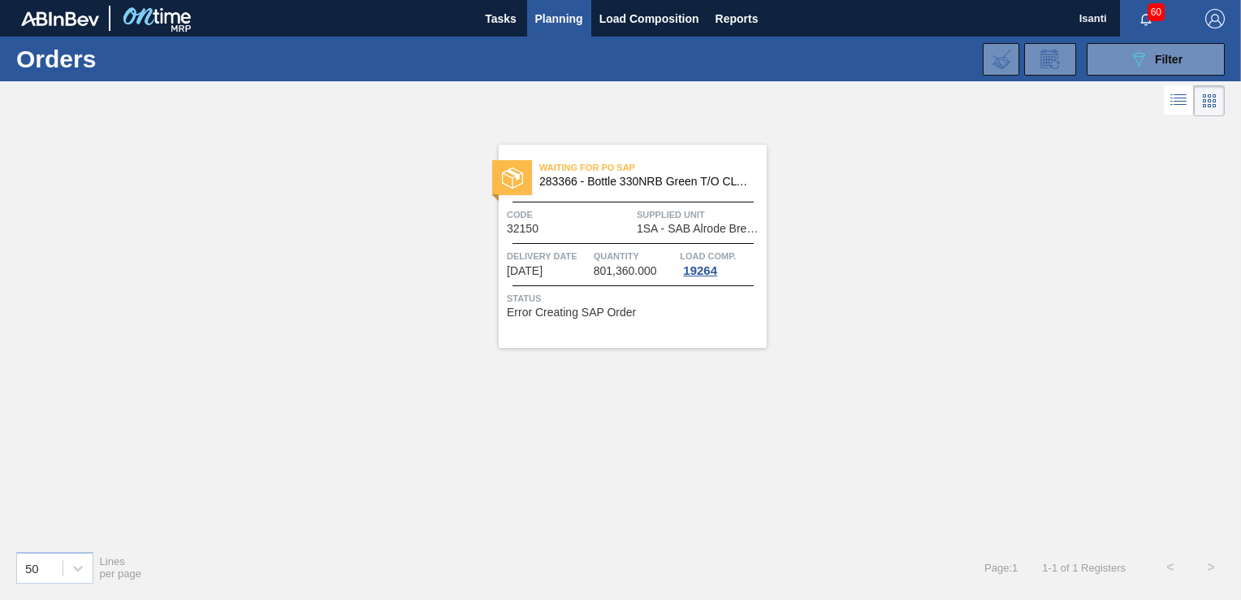
click at [632, 223] on div "Code 32150" at bounding box center [570, 220] width 126 height 28
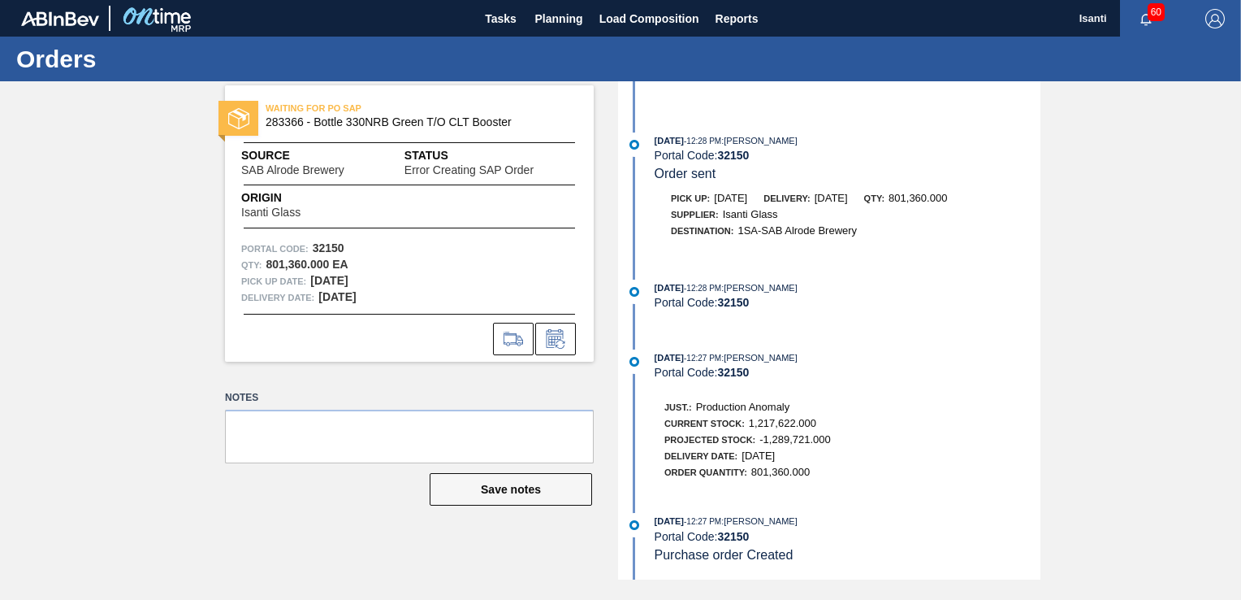
scroll to position [372, 0]
click at [1206, 17] on span "button" at bounding box center [1215, 18] width 39 height 19
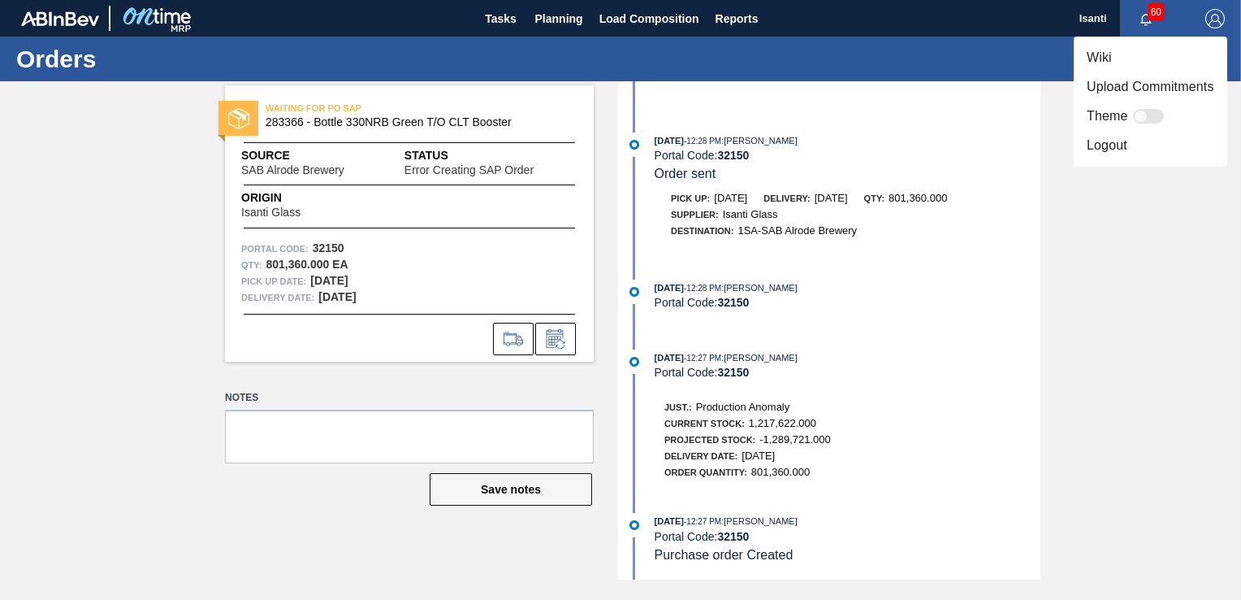
click at [1110, 144] on li "Logout" at bounding box center [1151, 145] width 154 height 29
